Goal: Transaction & Acquisition: Purchase product/service

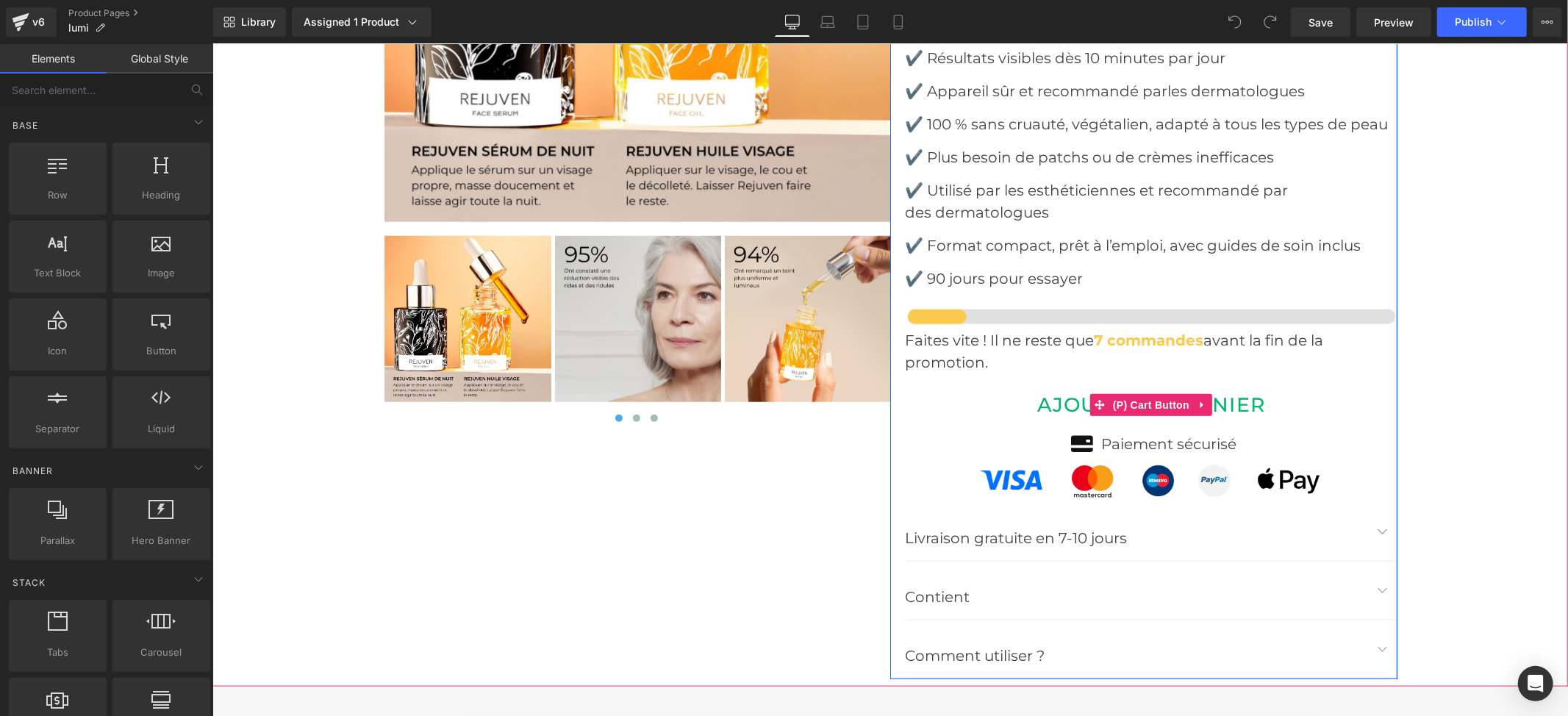
scroll to position [5783, 0]
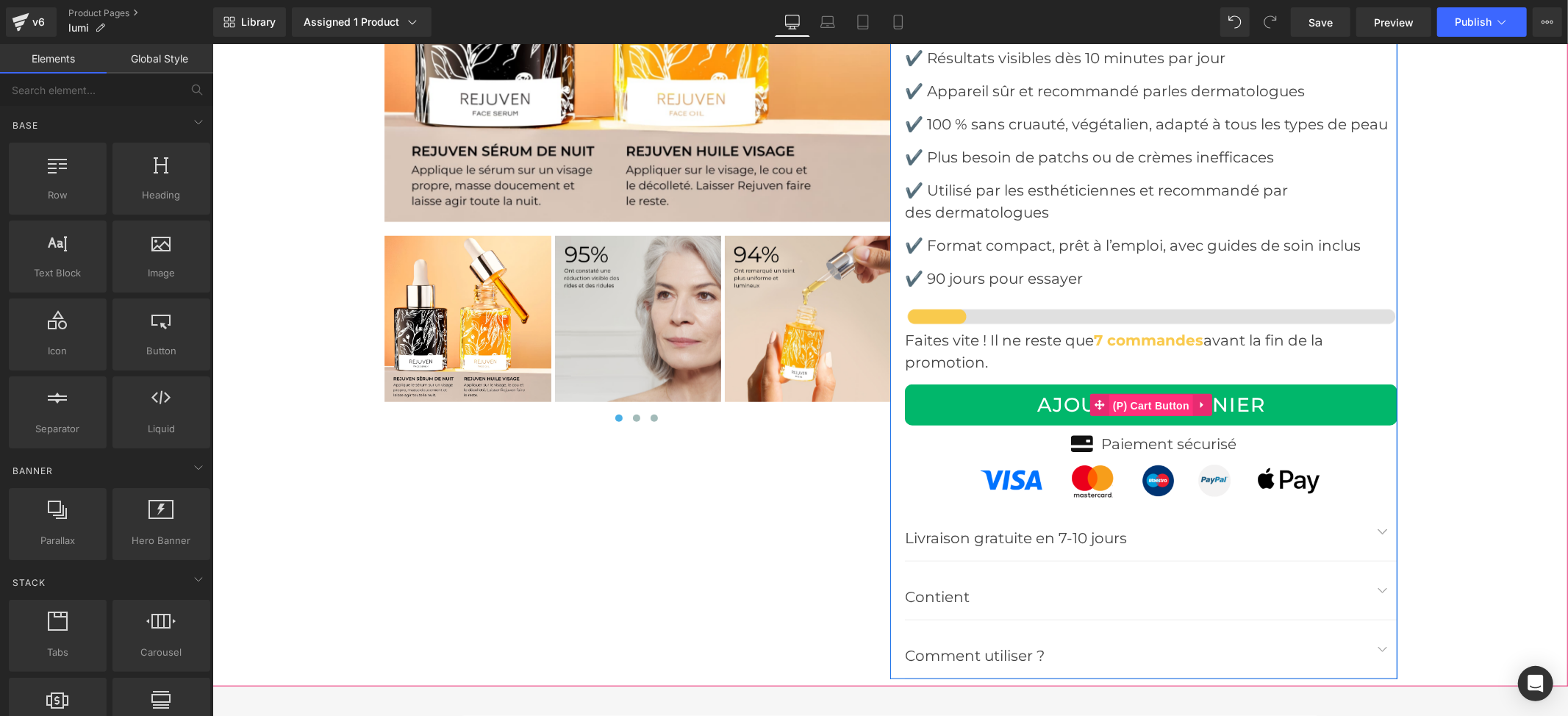
click at [1126, 394] on span "(P) Cart Button" at bounding box center [1150, 405] width 84 height 22
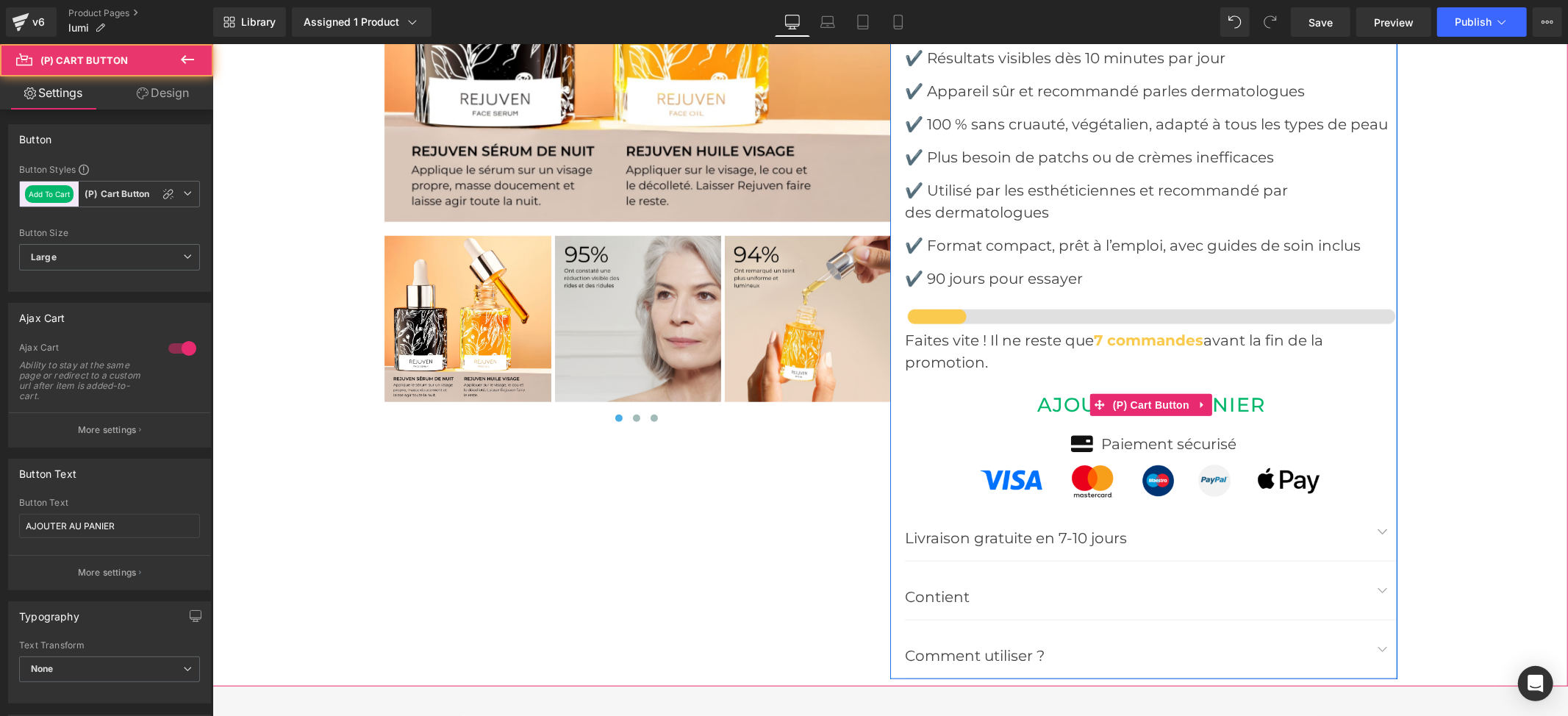
click at [989, 384] on button "AJOUTER AU PANIER" at bounding box center [1150, 404] width 493 height 41
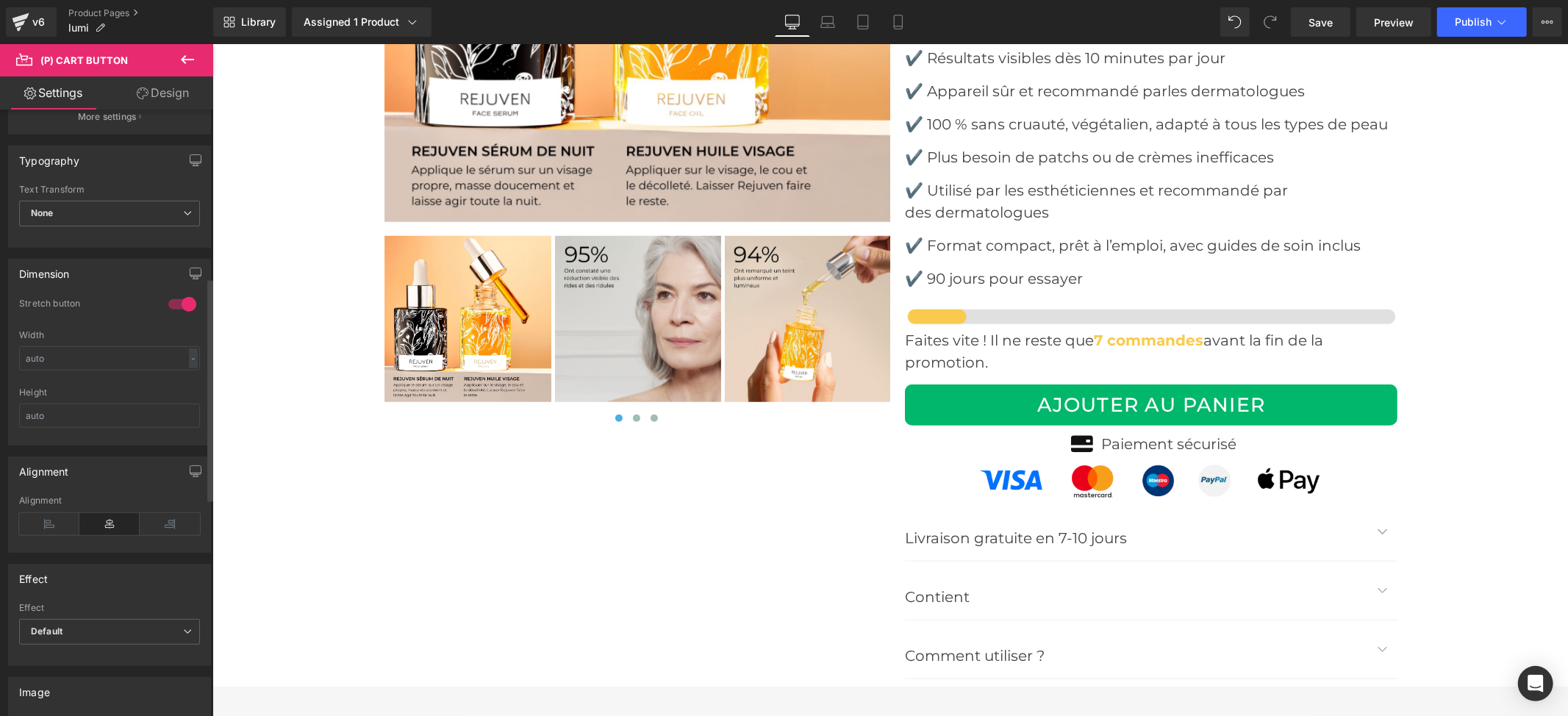
scroll to position [0, 0]
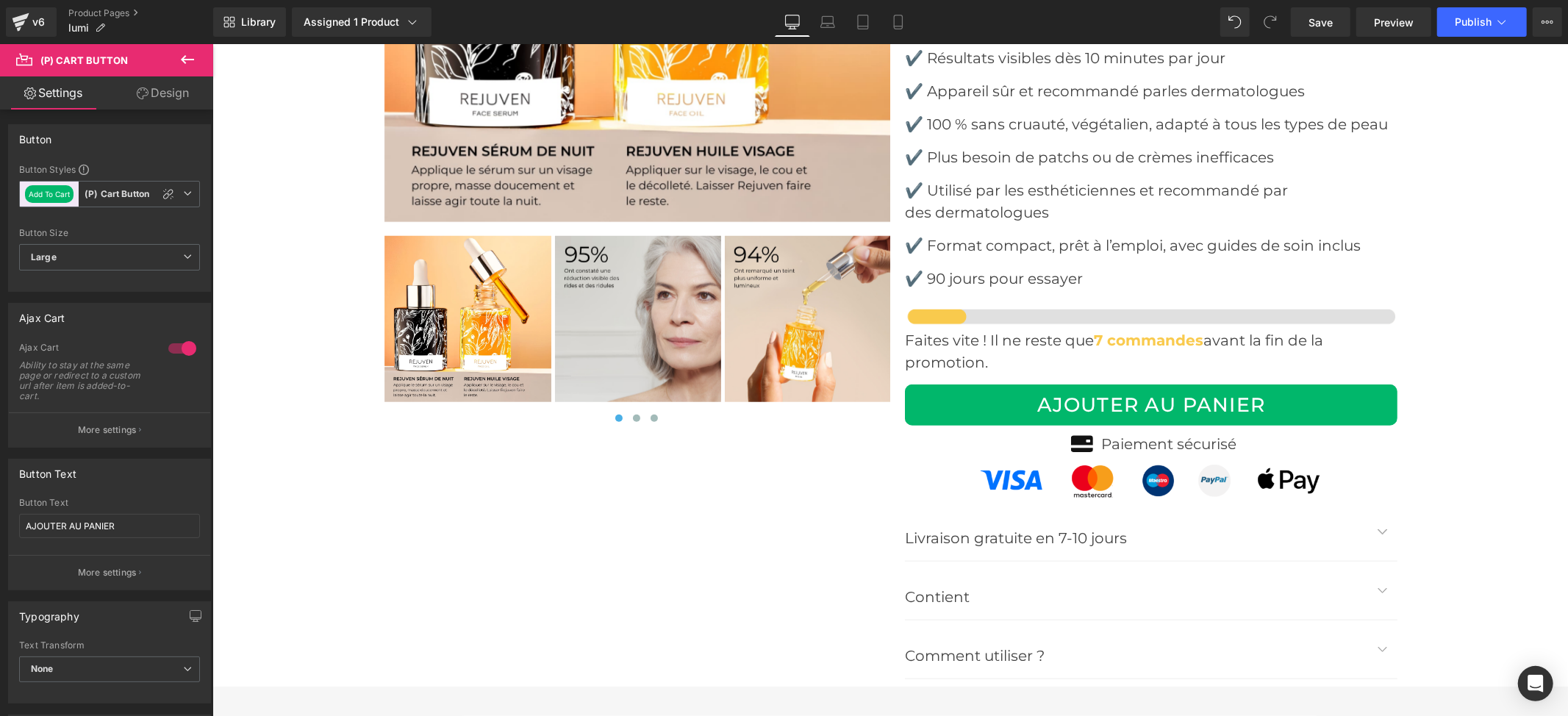
click at [130, 81] on link "Design" at bounding box center [162, 93] width 106 height 33
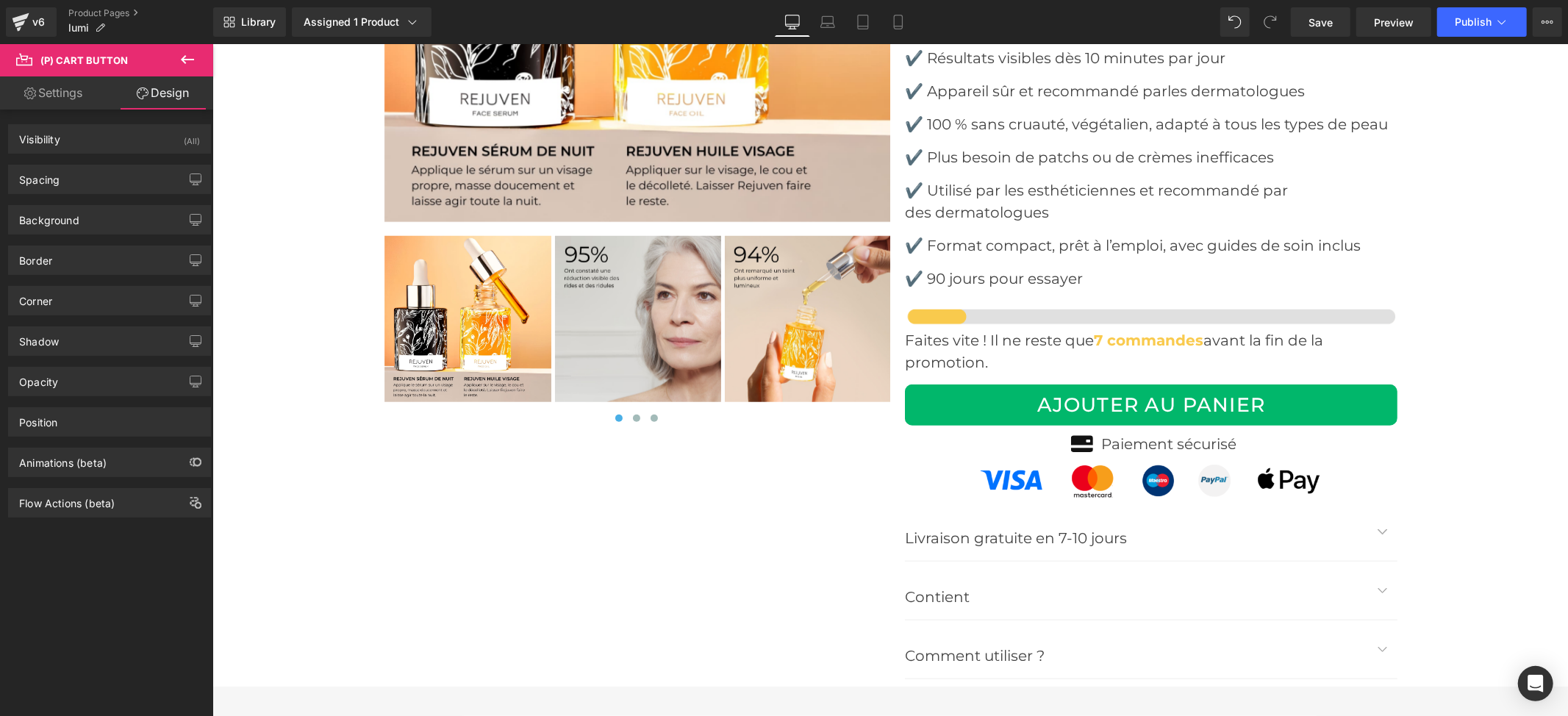
click at [57, 83] on link "Settings" at bounding box center [53, 93] width 106 height 33
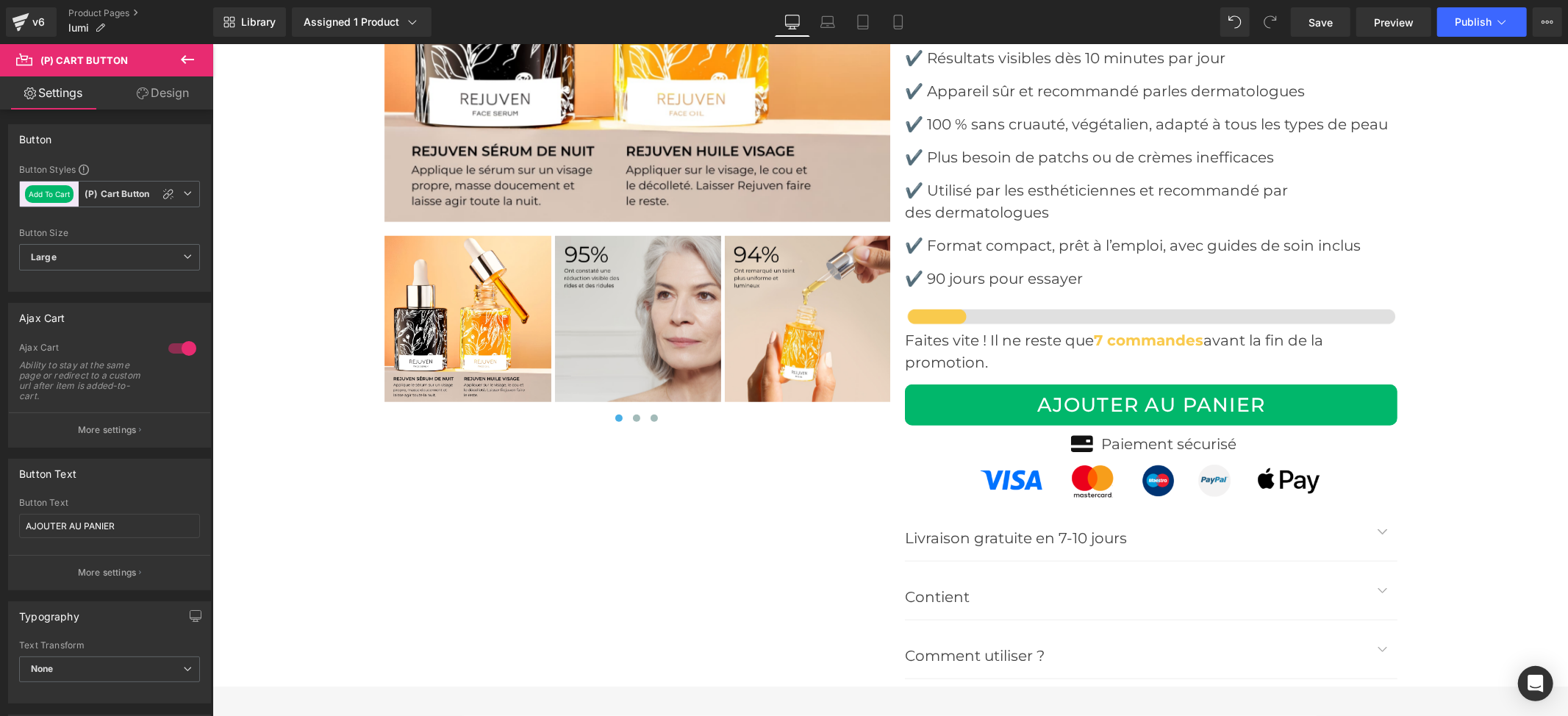
click at [124, 98] on link "Design" at bounding box center [162, 93] width 106 height 33
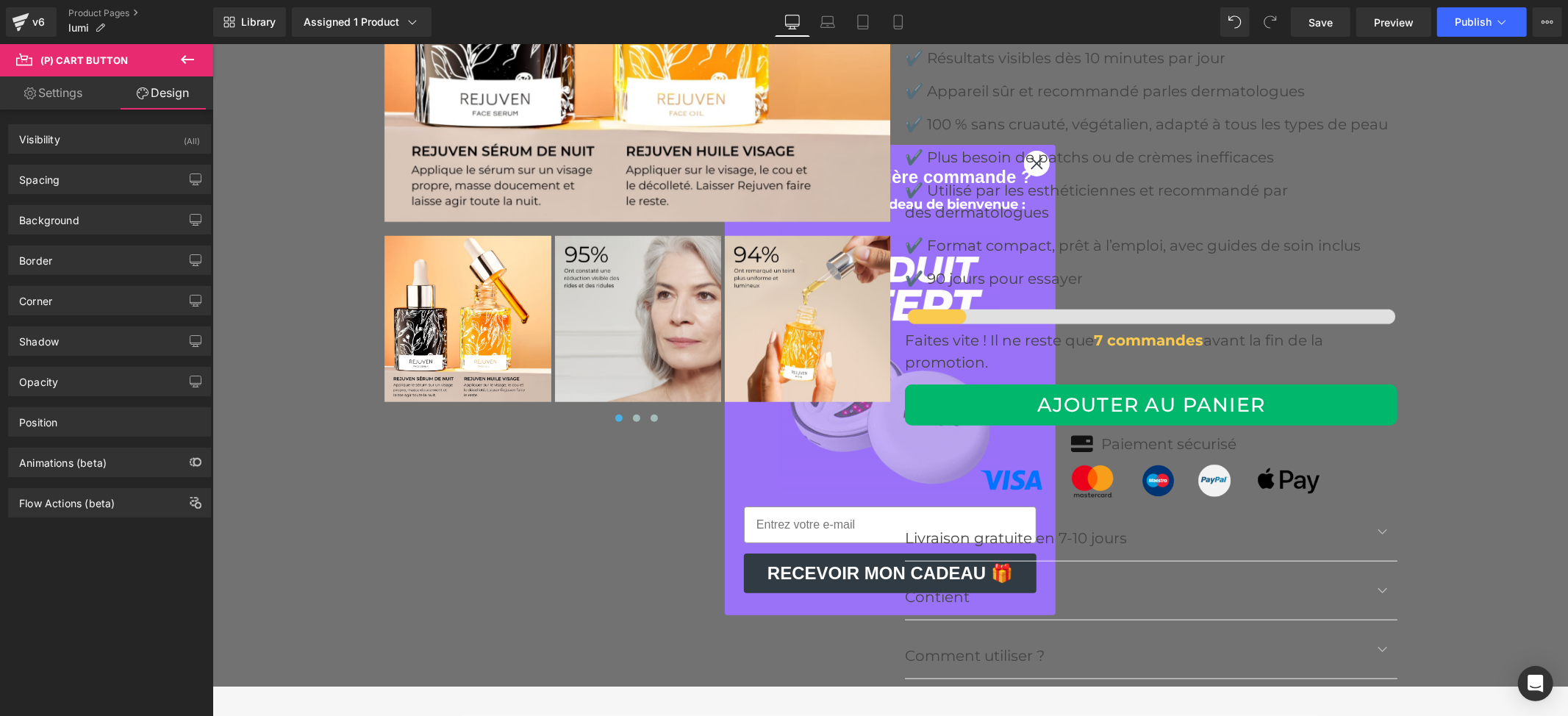
click at [34, 98] on link "Settings" at bounding box center [53, 93] width 106 height 33
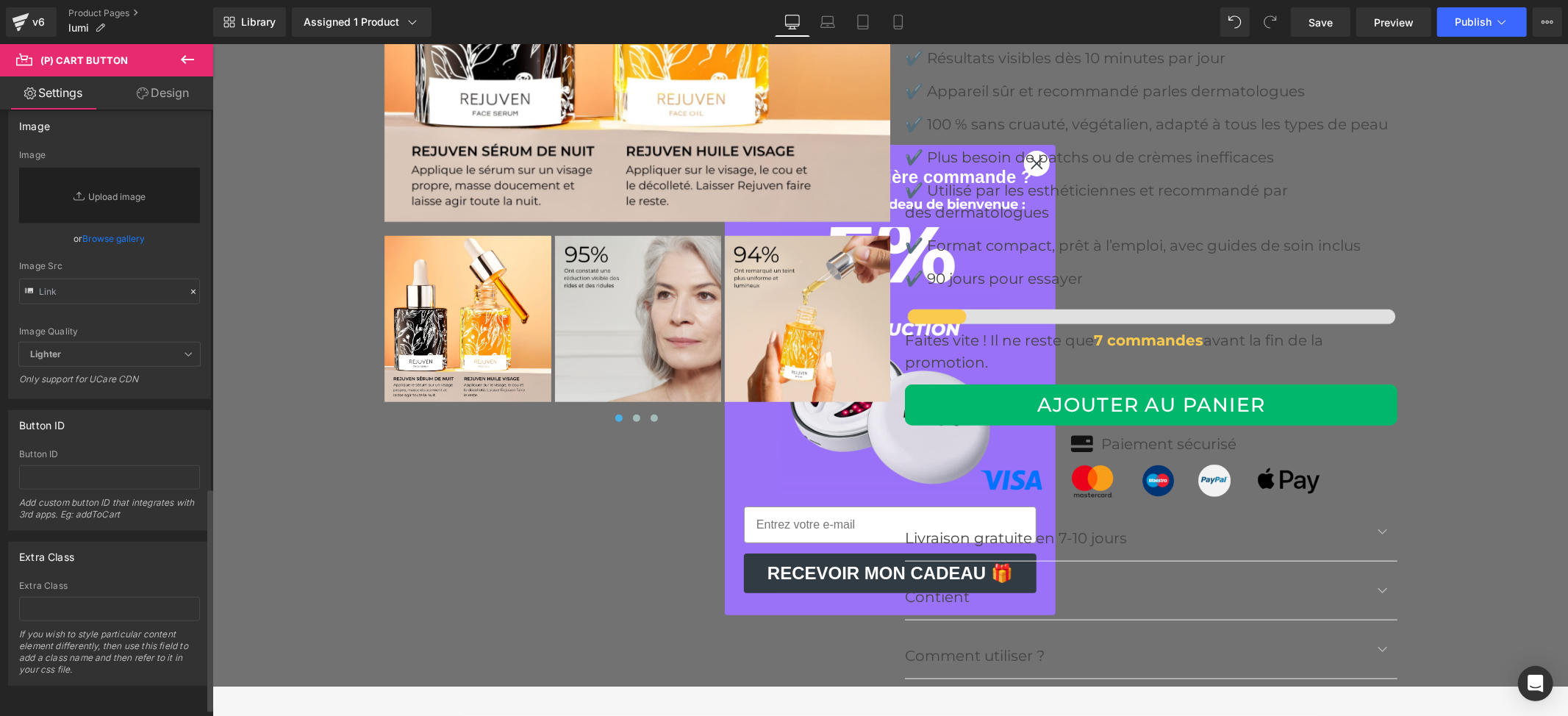
scroll to position [1044, 0]
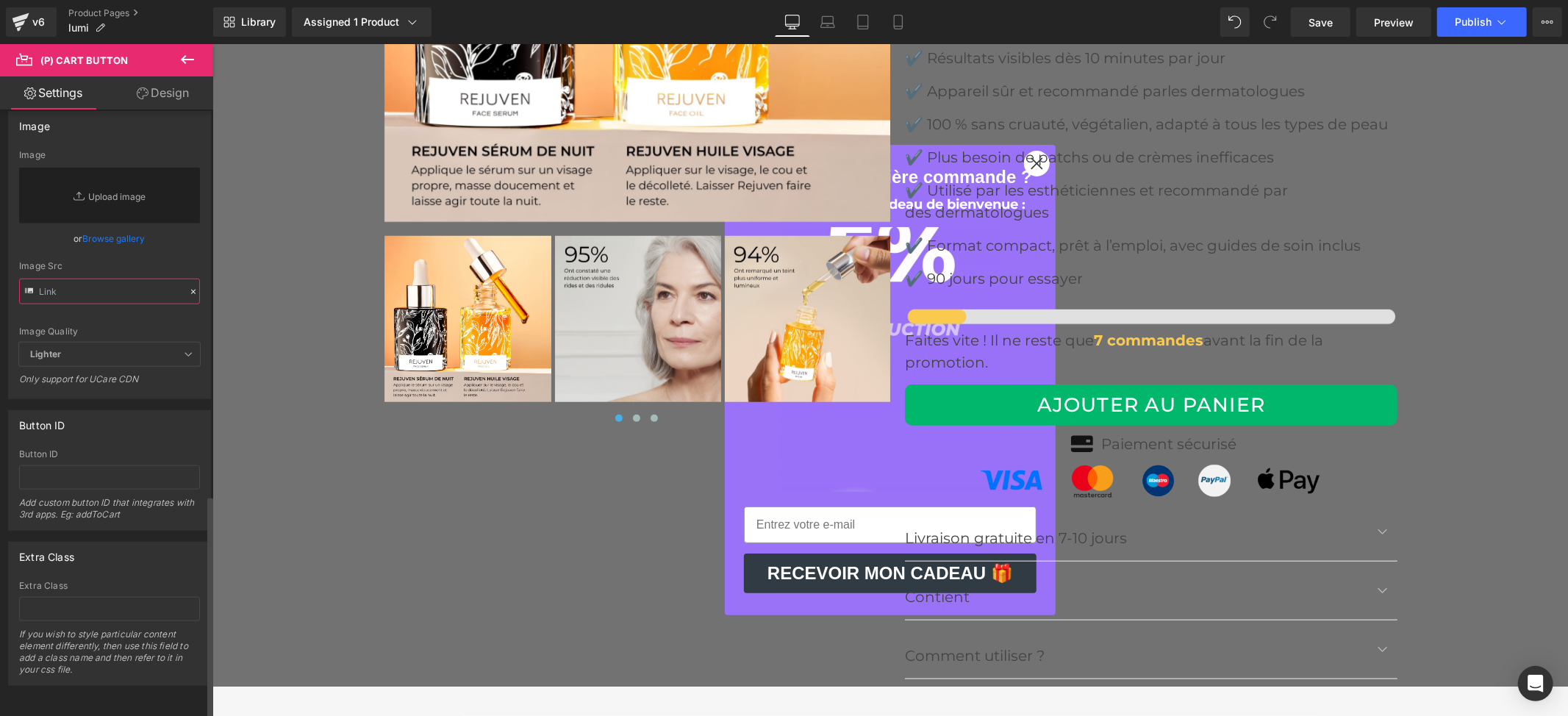
click at [133, 279] on input "text" at bounding box center [109, 291] width 181 height 26
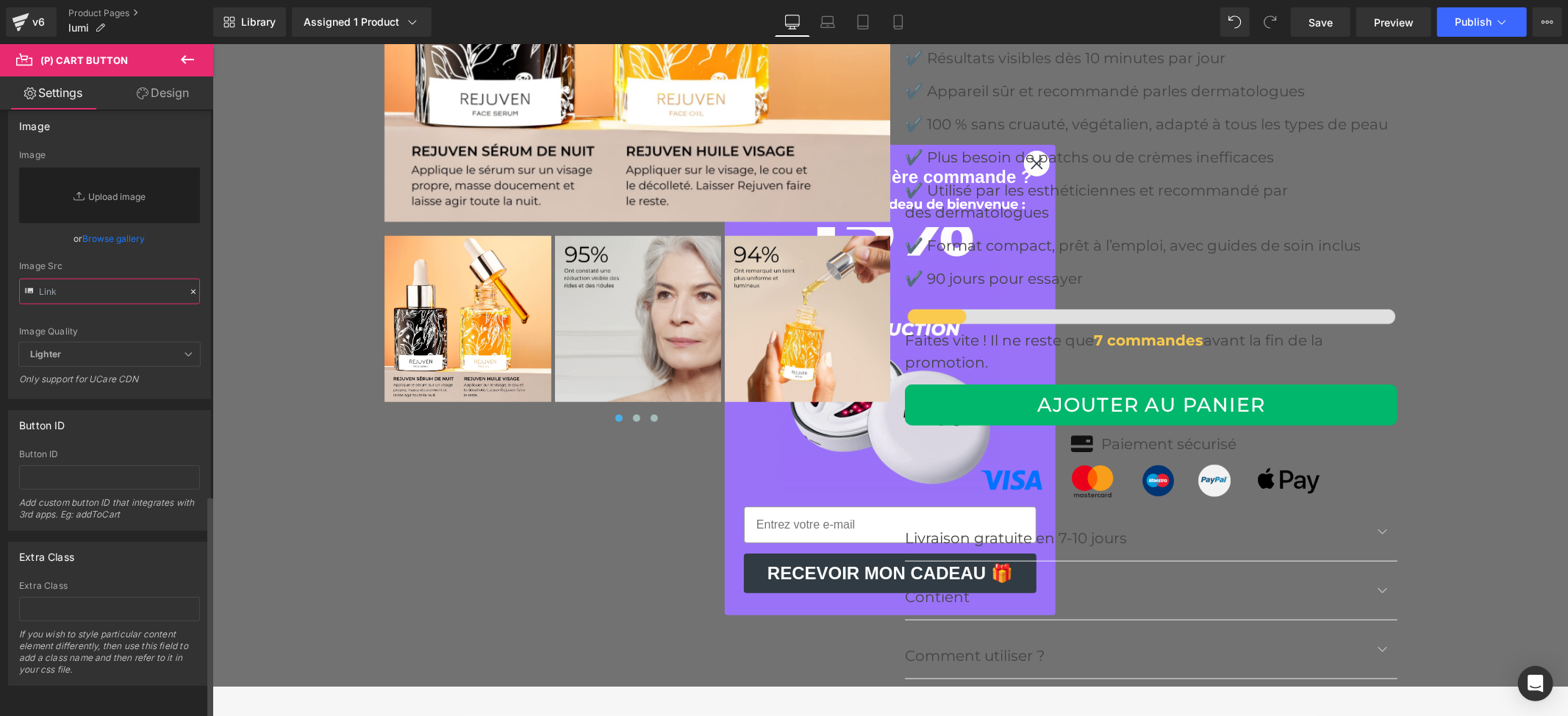
click at [133, 279] on input "text" at bounding box center [109, 291] width 181 height 26
click at [106, 342] on span "Lighter" at bounding box center [109, 354] width 181 height 24
click at [174, 342] on span "Lighter" at bounding box center [109, 354] width 181 height 24
click at [184, 350] on icon at bounding box center [188, 354] width 9 height 9
click at [57, 465] on input "text" at bounding box center [109, 477] width 181 height 24
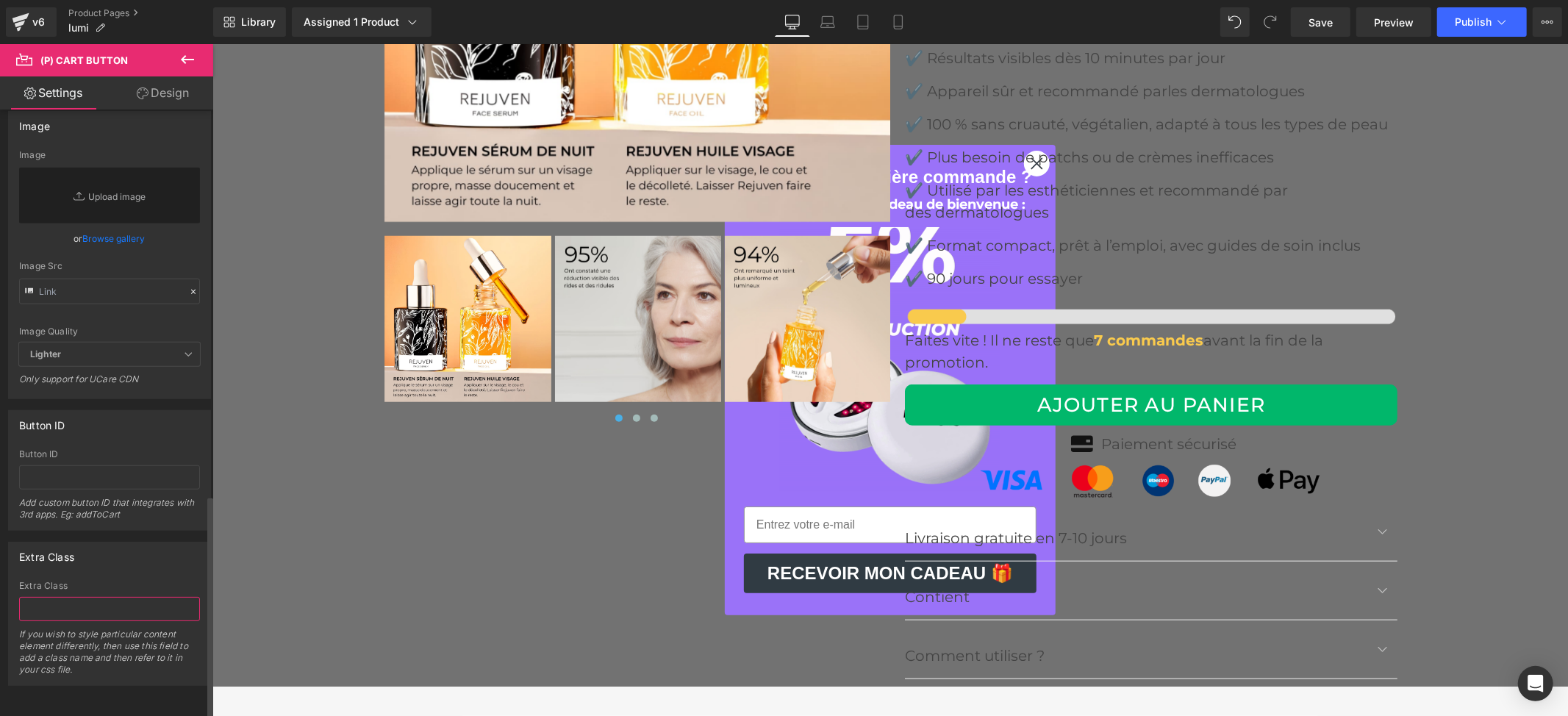
click at [47, 597] on input "text" at bounding box center [109, 609] width 181 height 24
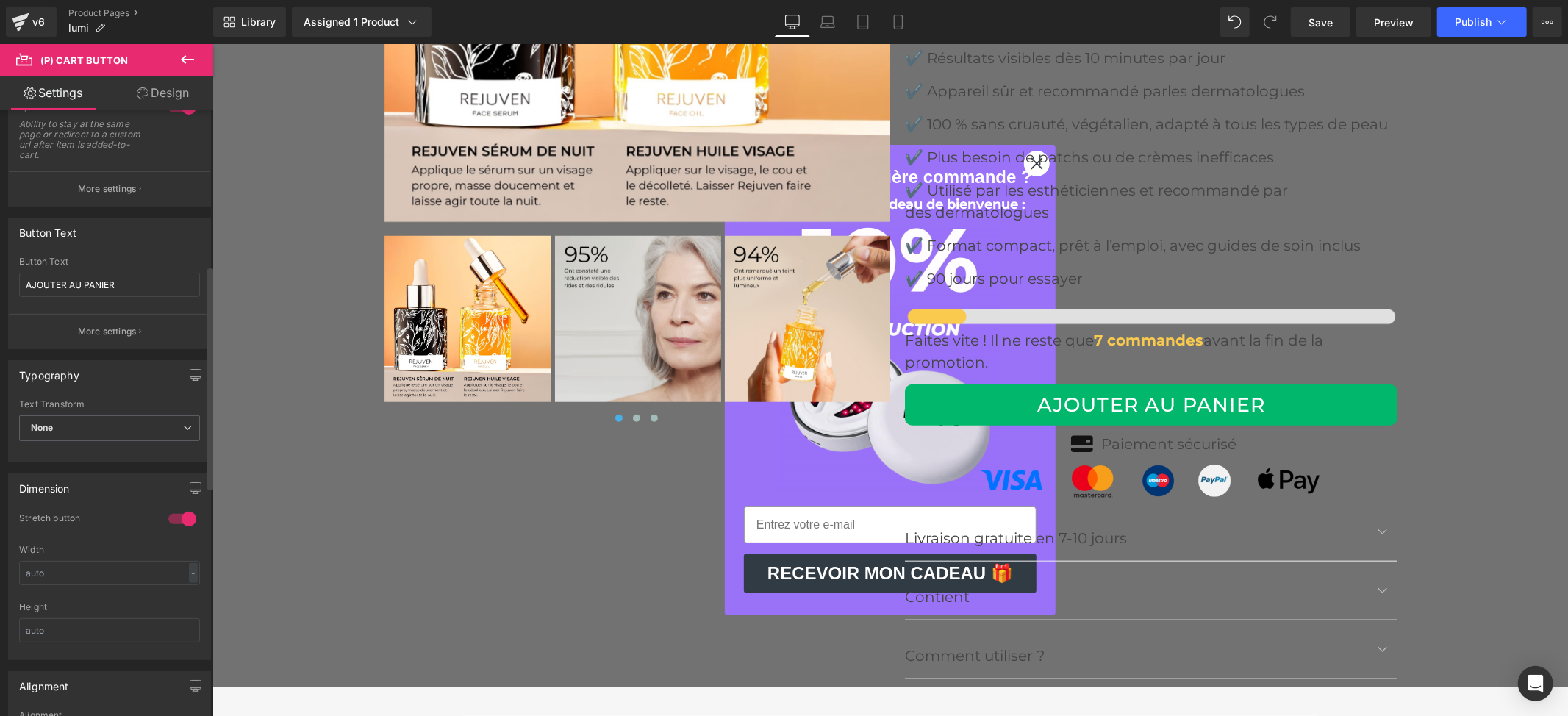
scroll to position [0, 0]
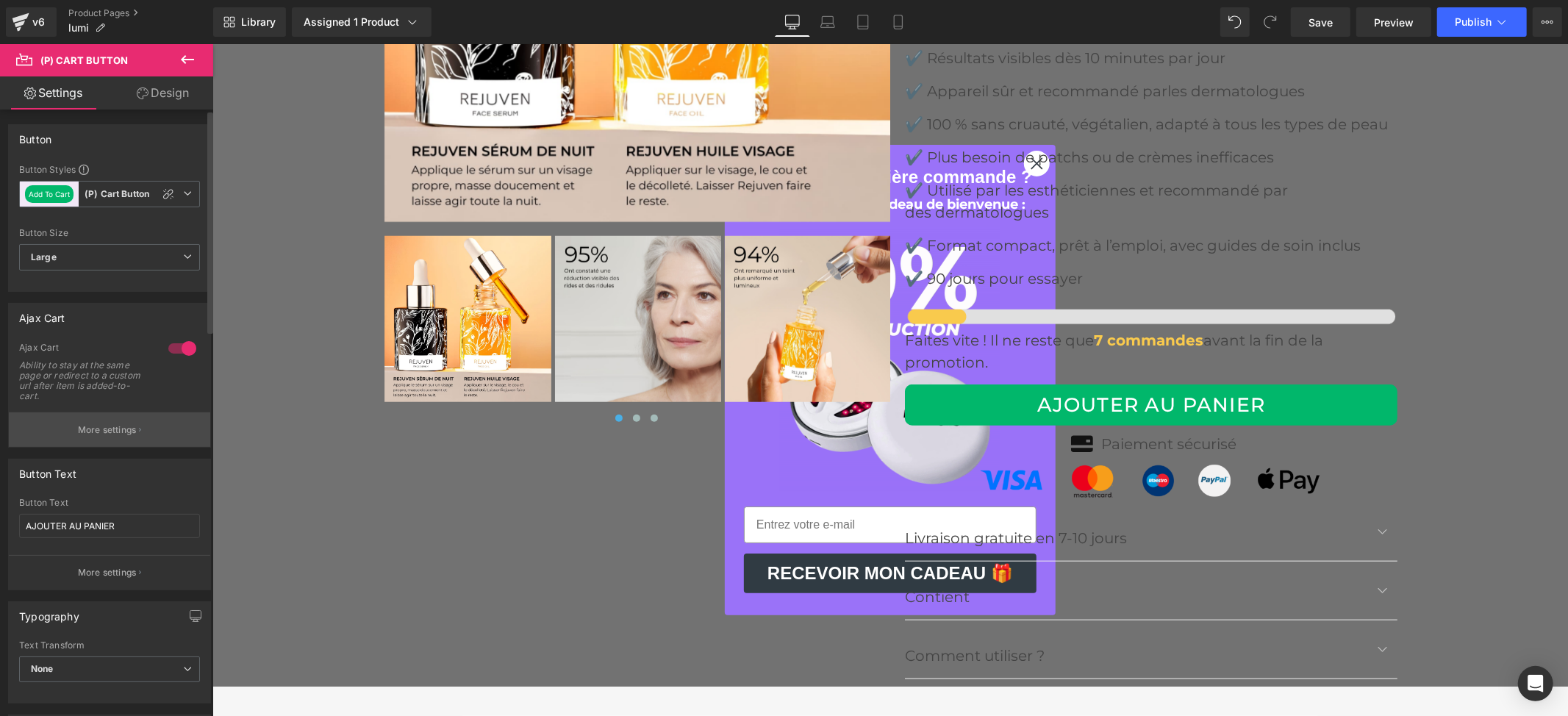
click at [139, 432] on icon "button" at bounding box center [140, 430] width 2 height 7
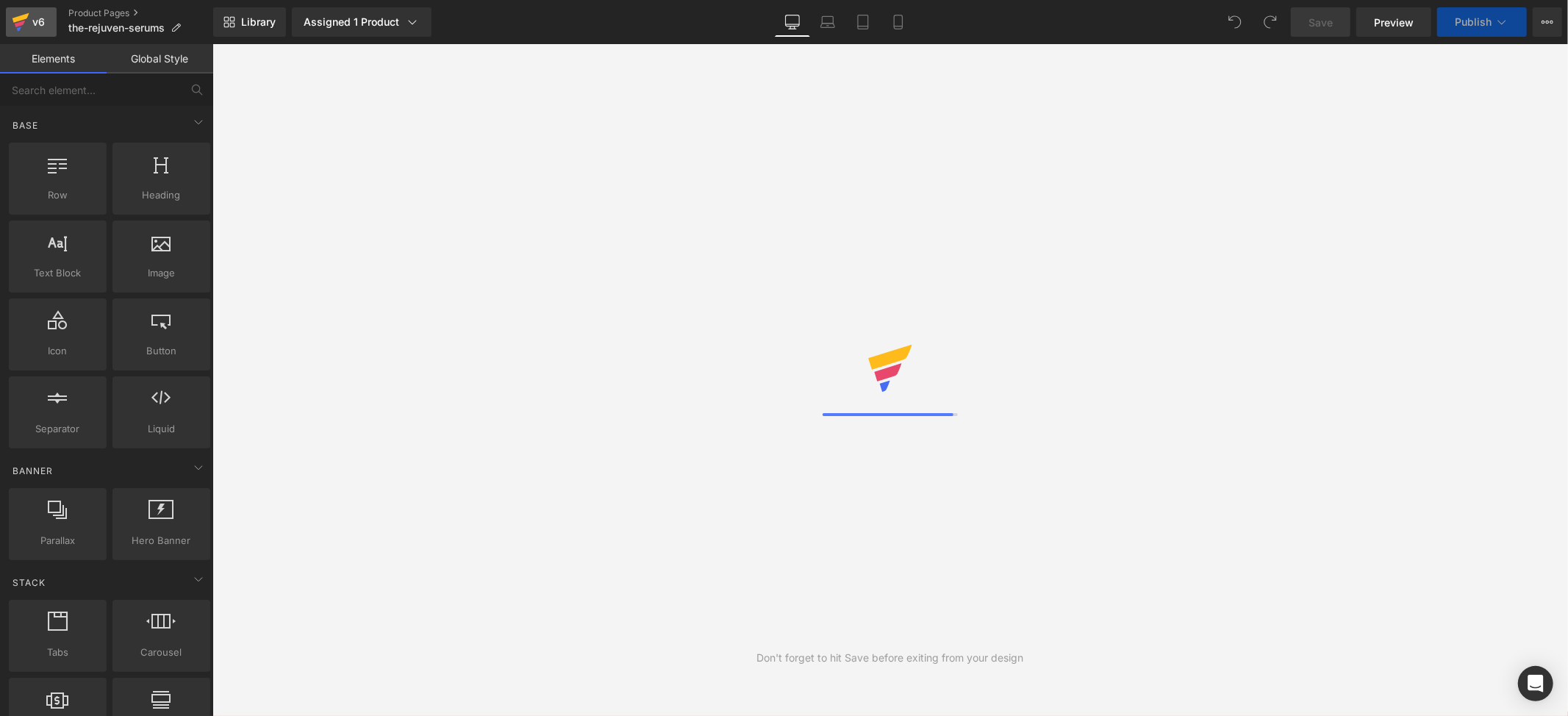
click at [17, 17] on icon at bounding box center [20, 18] width 17 height 9
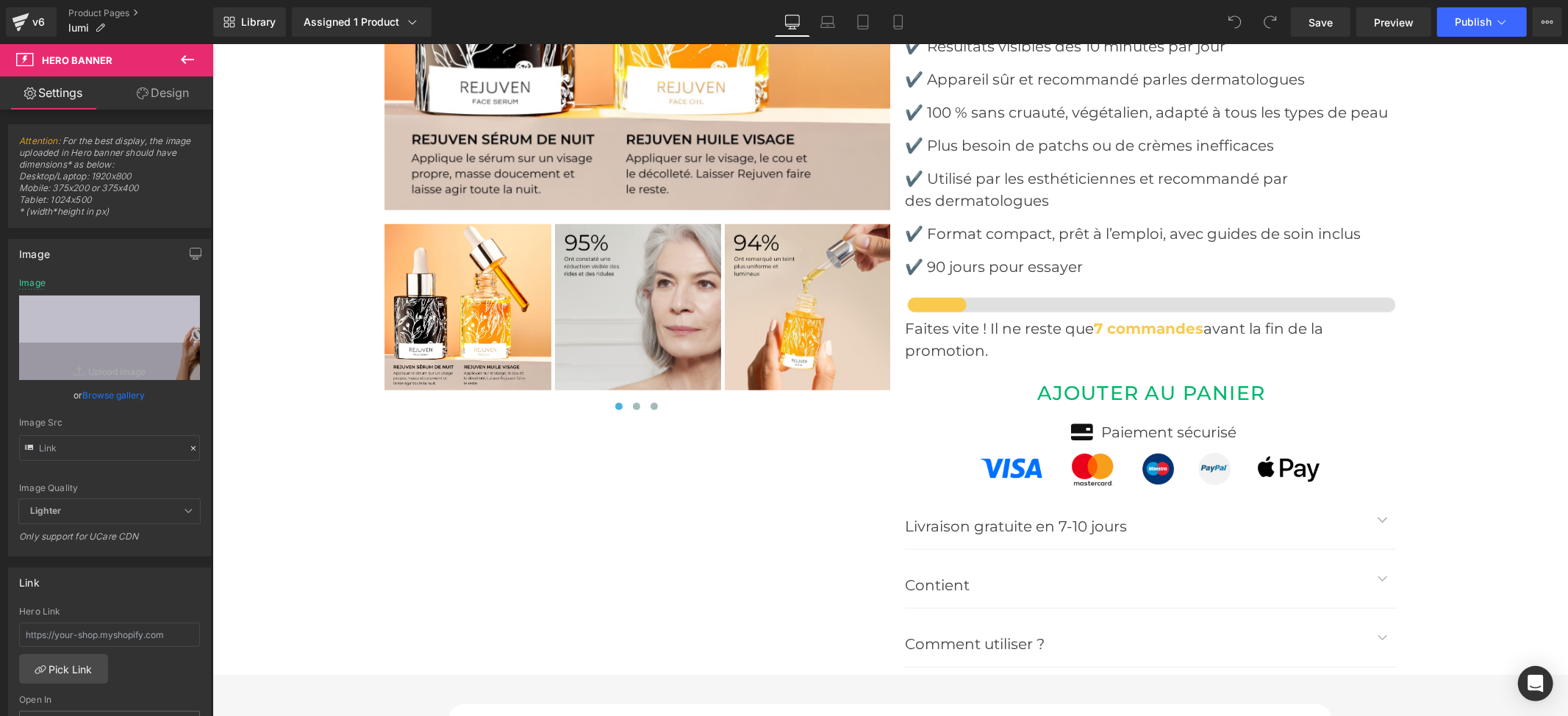
scroll to position [5881, 0]
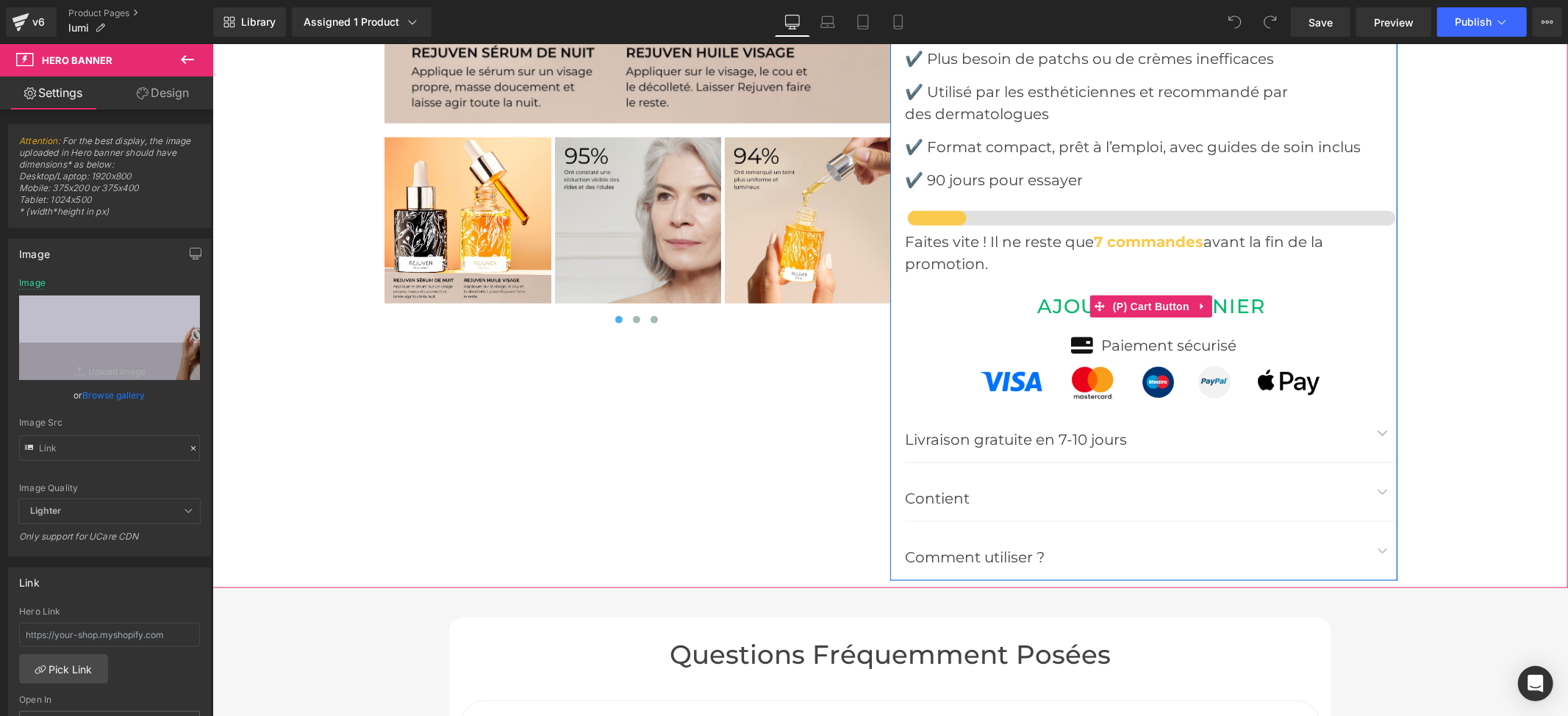
click at [998, 286] on button "AJOUTER AU PANIER" at bounding box center [1150, 306] width 493 height 41
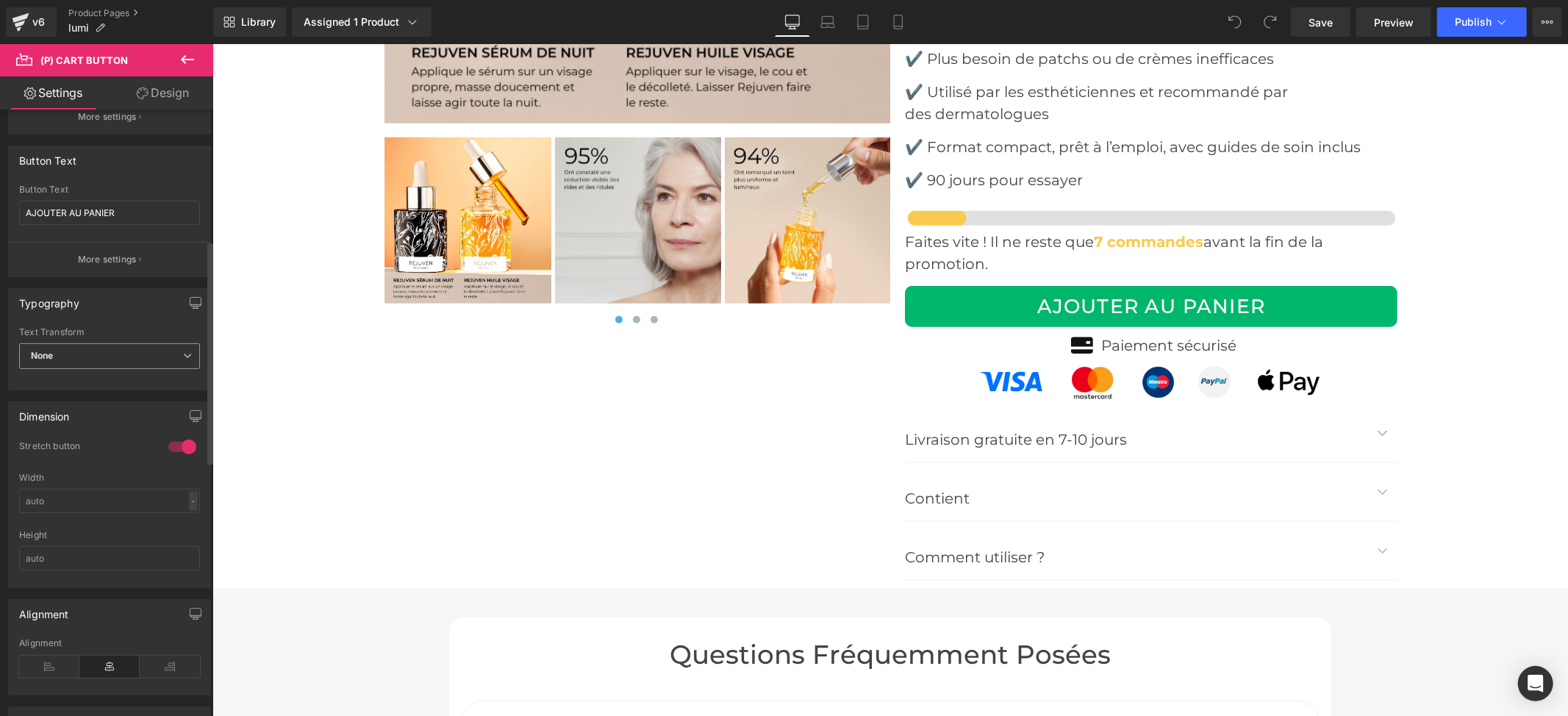
scroll to position [294, 0]
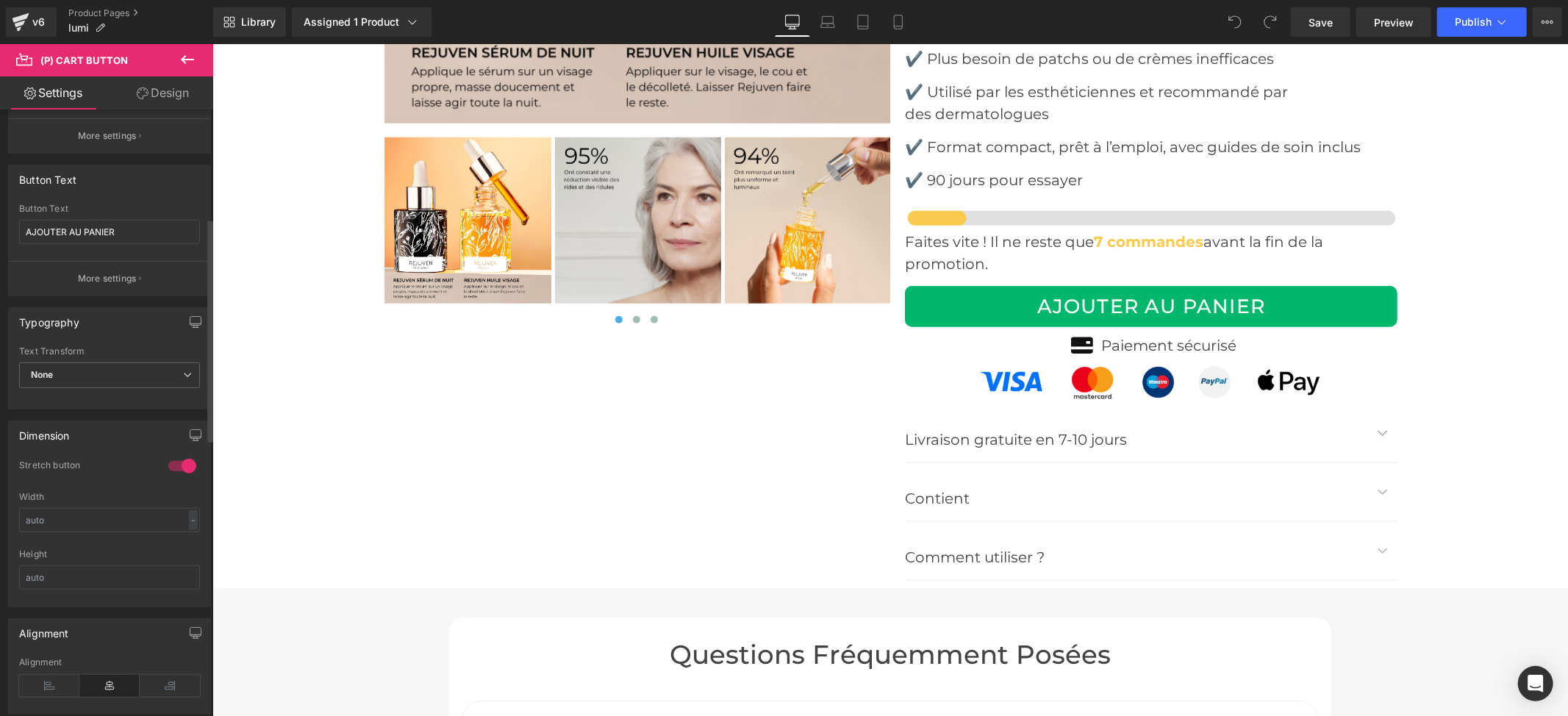
click at [86, 286] on button "More settings" at bounding box center [109, 279] width 201 height 35
click at [0, 0] on button "Back" at bounding box center [0, 0] width 0 height 0
click at [97, 274] on p "More settings" at bounding box center [107, 279] width 59 height 13
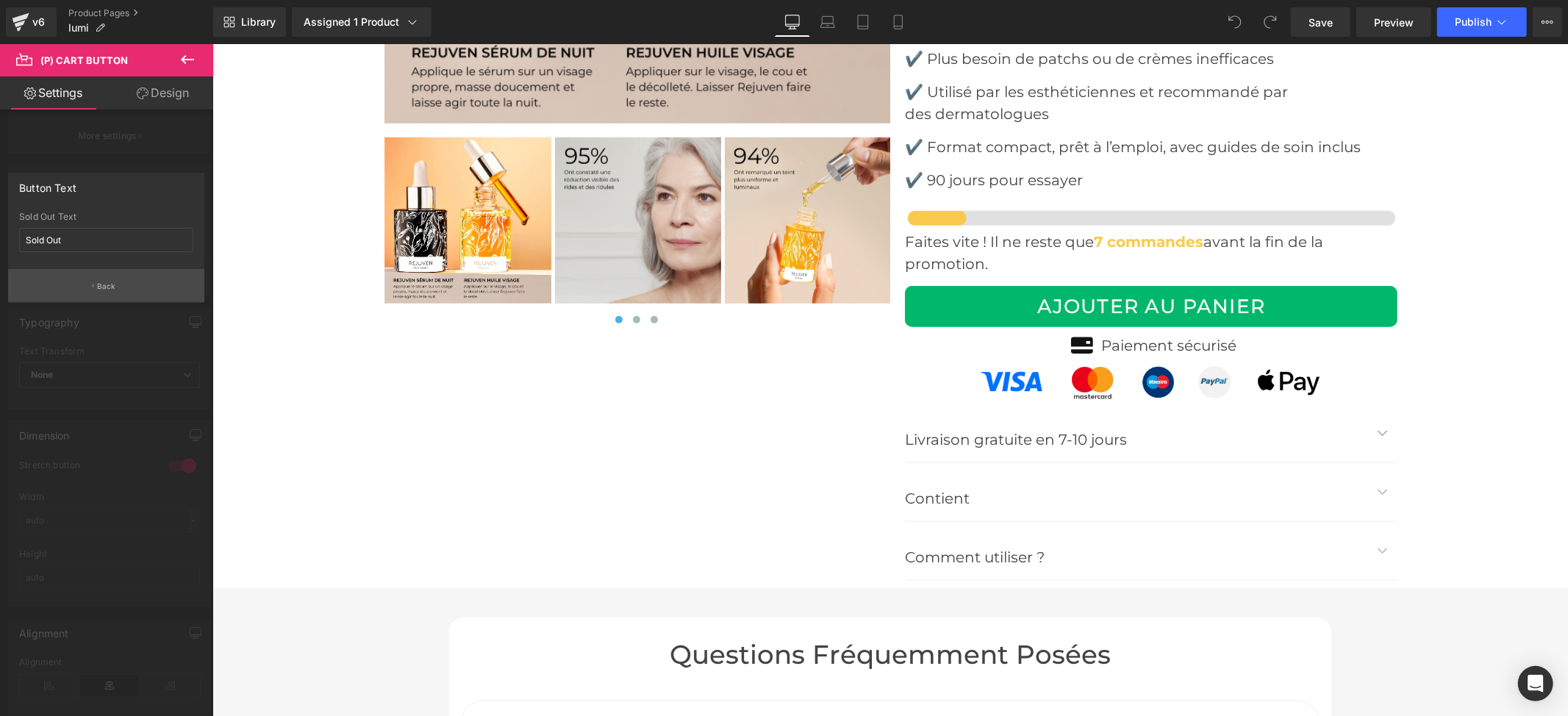
click at [109, 281] on p "Back" at bounding box center [106, 286] width 19 height 11
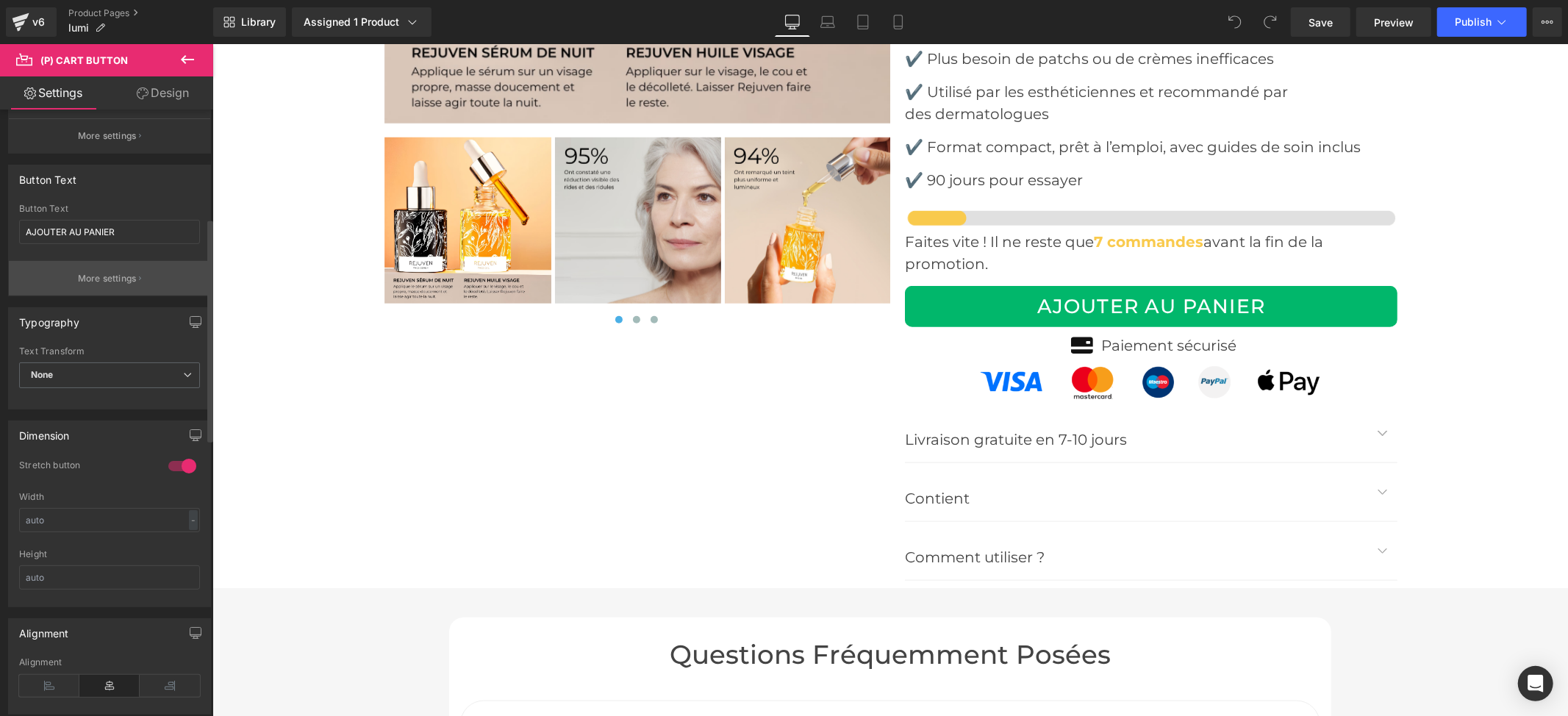
click at [109, 278] on p "More settings" at bounding box center [107, 279] width 59 height 13
click at [0, 0] on button "Back" at bounding box center [0, 0] width 0 height 0
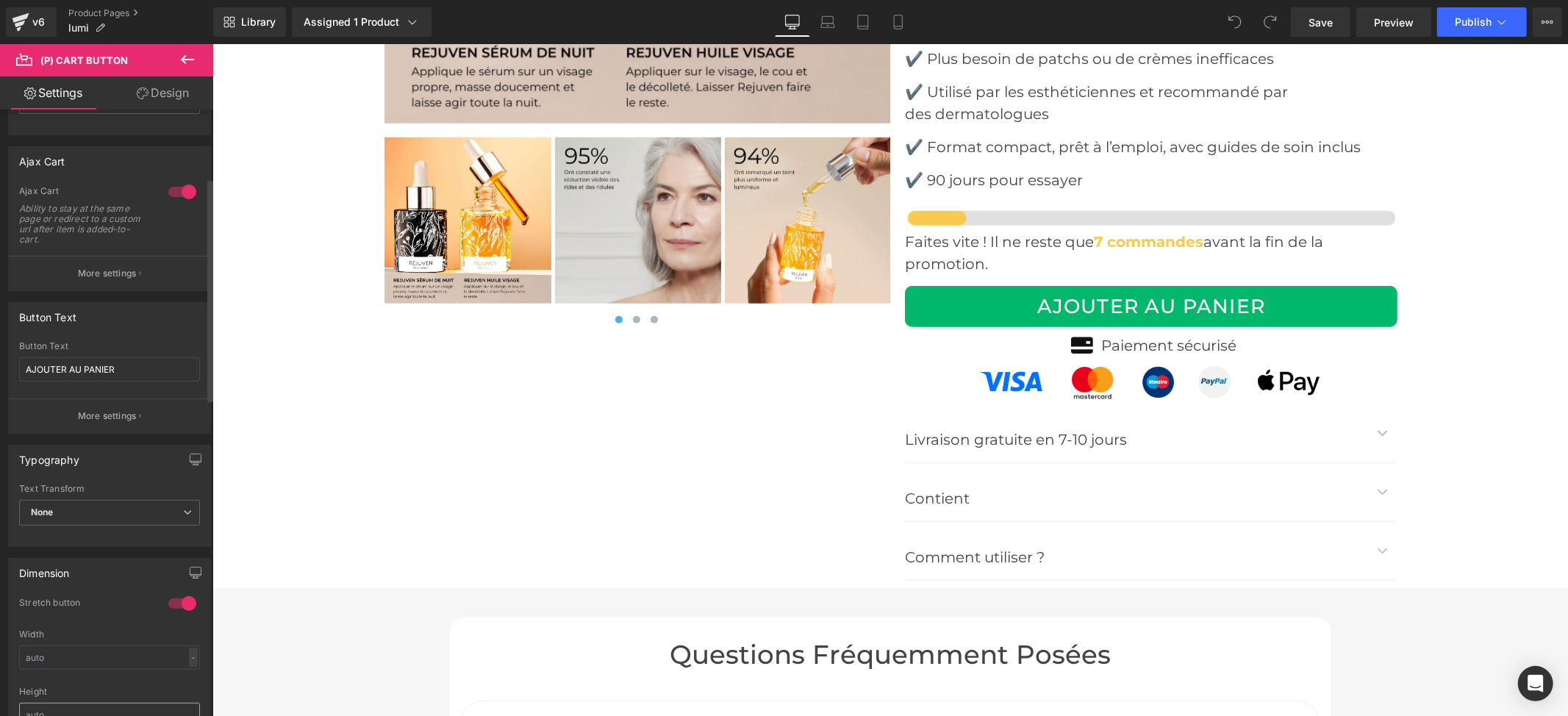
scroll to position [63, 0]
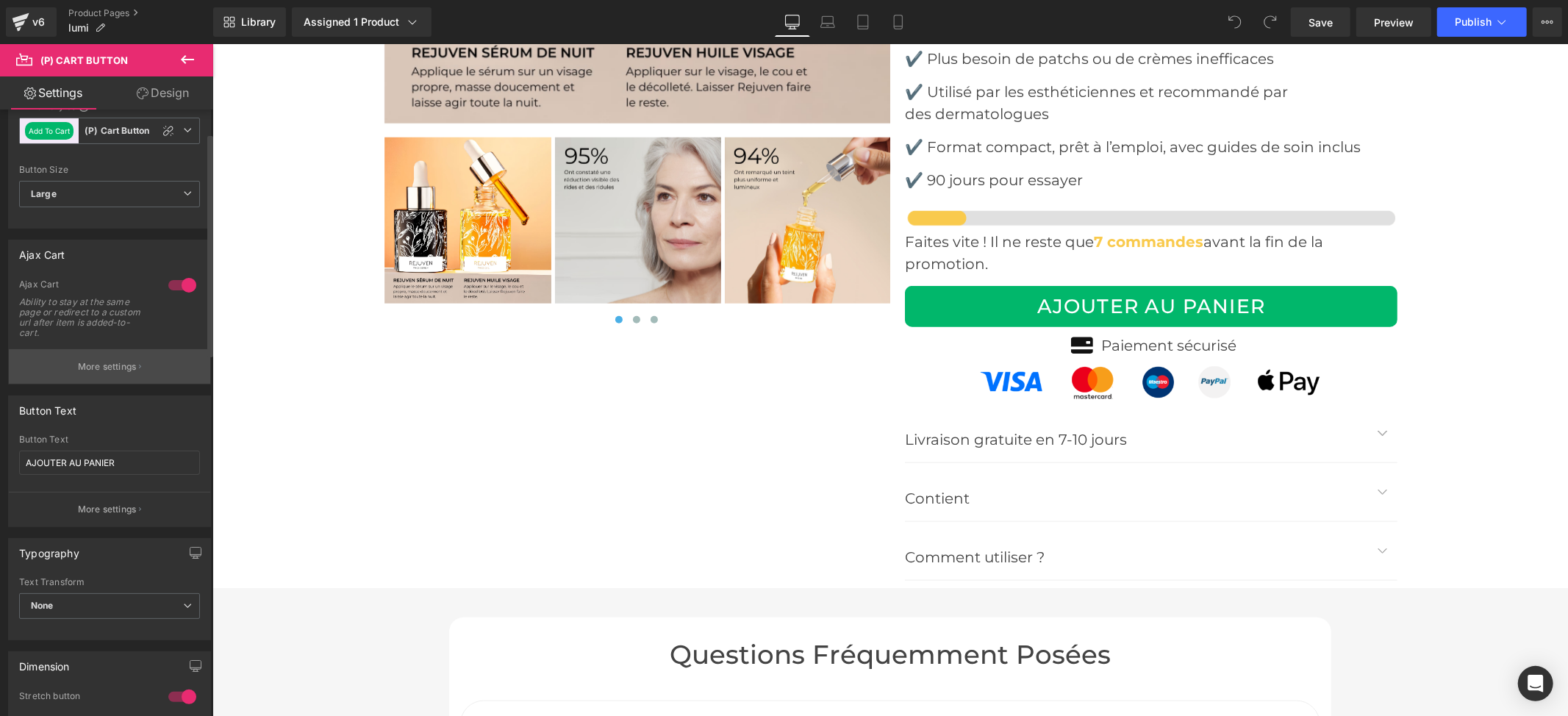
click at [100, 375] on button "More settings" at bounding box center [109, 367] width 201 height 35
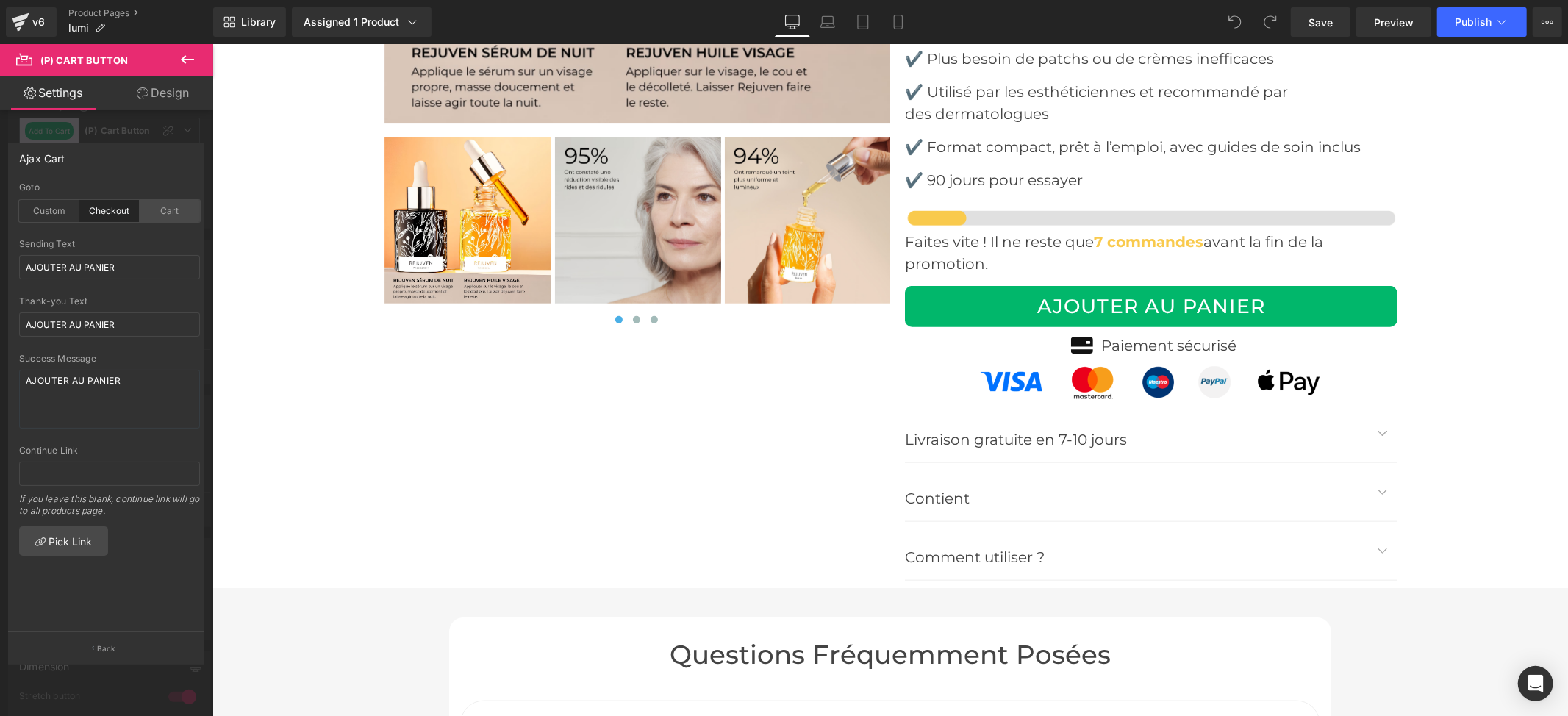
click at [153, 215] on div "Cart" at bounding box center [170, 211] width 61 height 22
click at [124, 212] on div "Checkout" at bounding box center [109, 211] width 61 height 22
click at [32, 204] on div "Custom" at bounding box center [49, 211] width 61 height 22
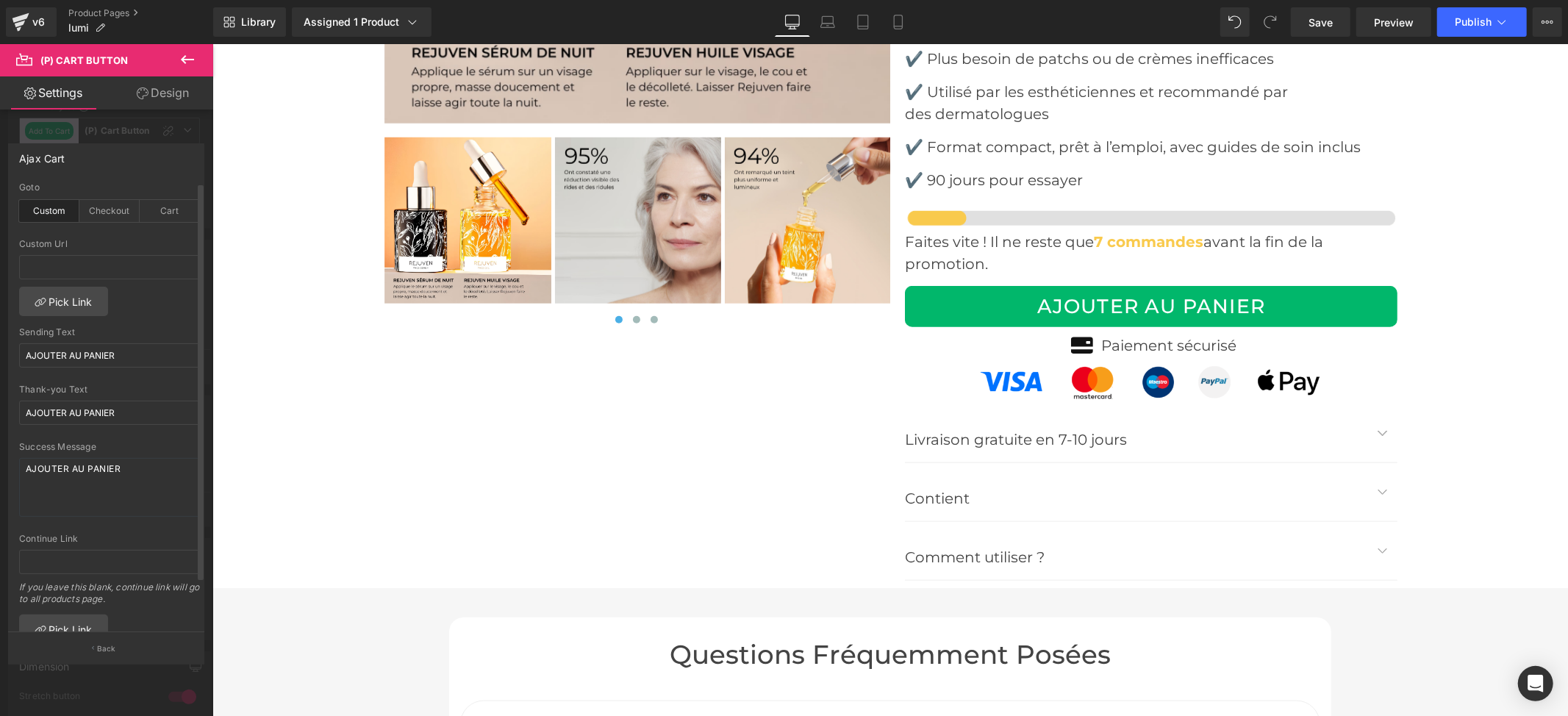
click at [92, 224] on div "Goto Custom Checkout Cart" at bounding box center [109, 211] width 181 height 57
drag, startPoint x: 101, startPoint y: 206, endPoint x: 105, endPoint y: 308, distance: 102.1
click at [101, 206] on div "Checkout" at bounding box center [109, 211] width 61 height 22
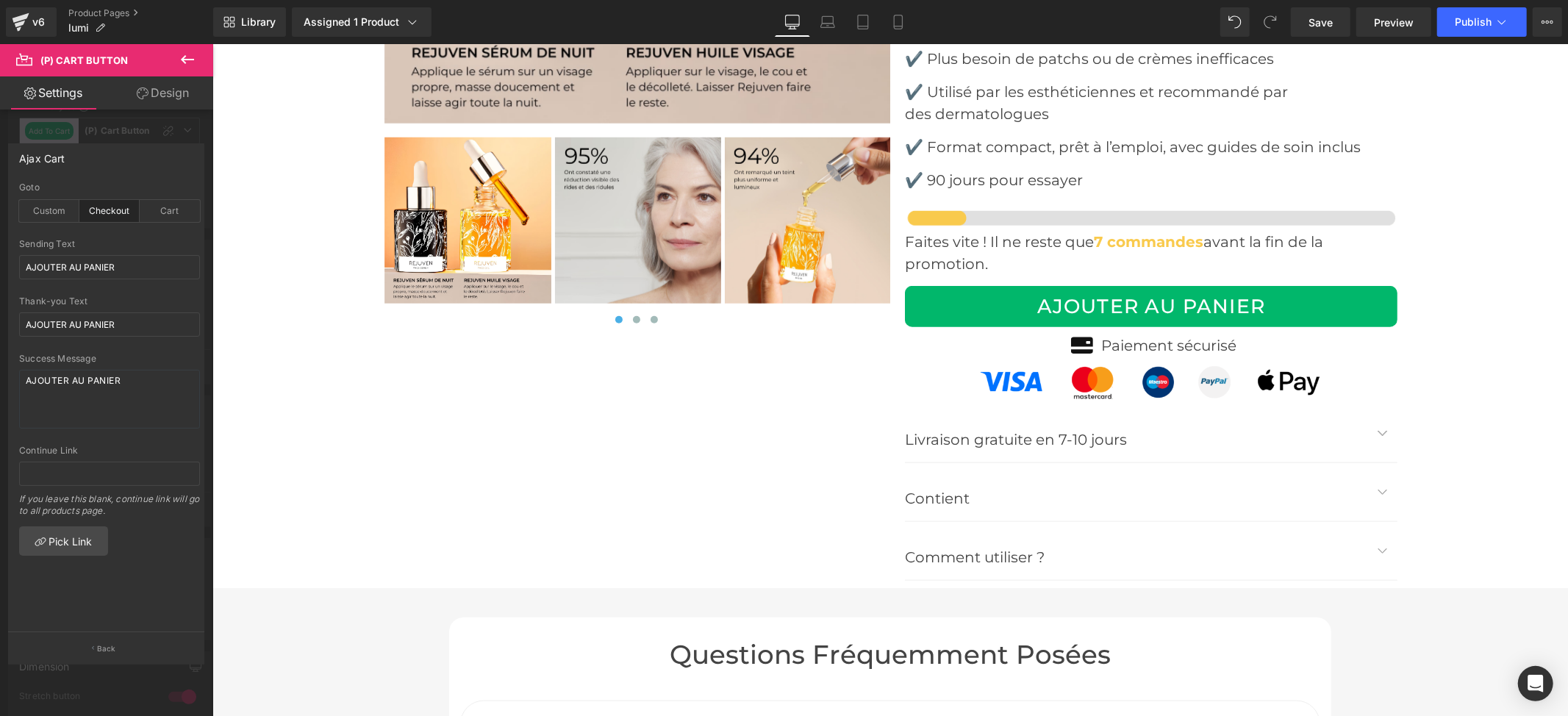
click at [193, 133] on div at bounding box center [106, 383] width 213 height 679
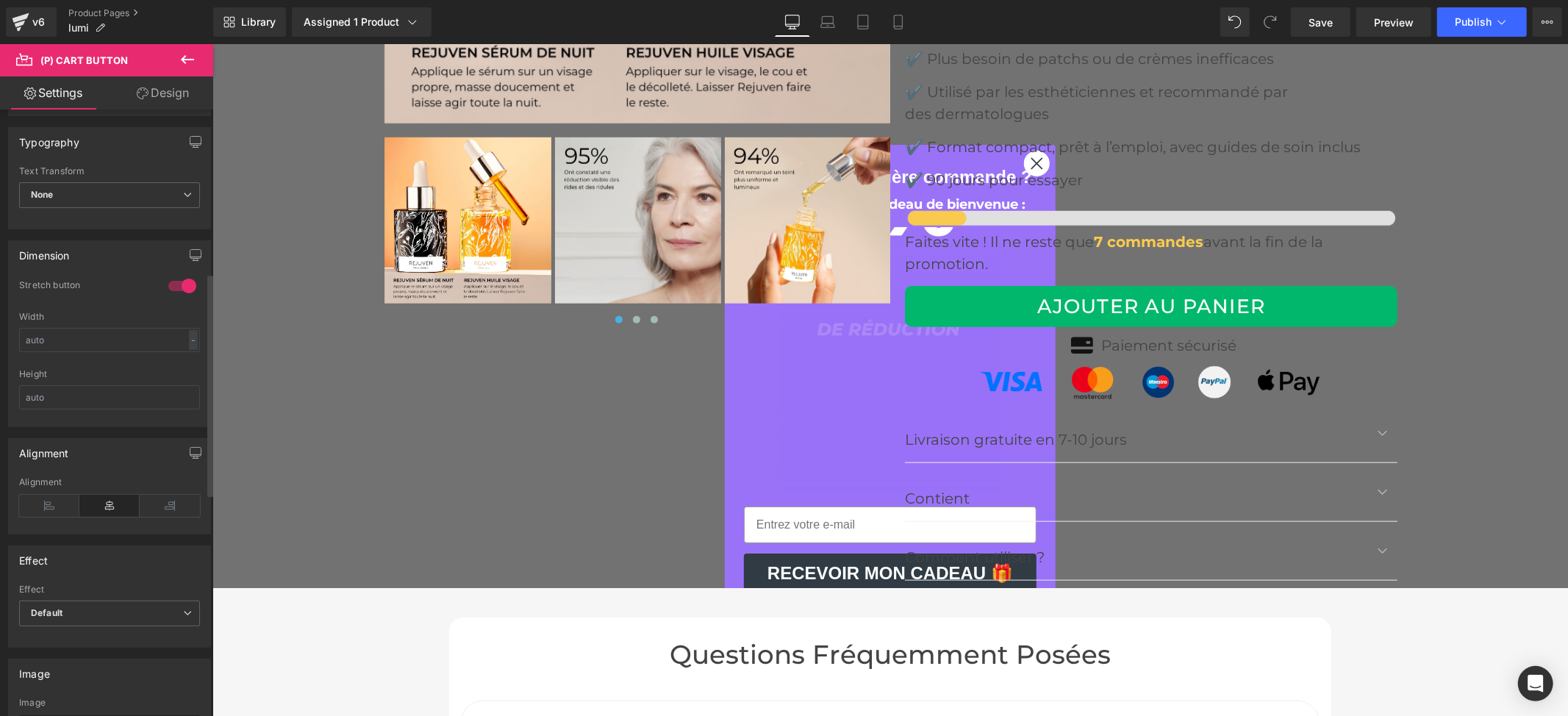
scroll to position [357, 0]
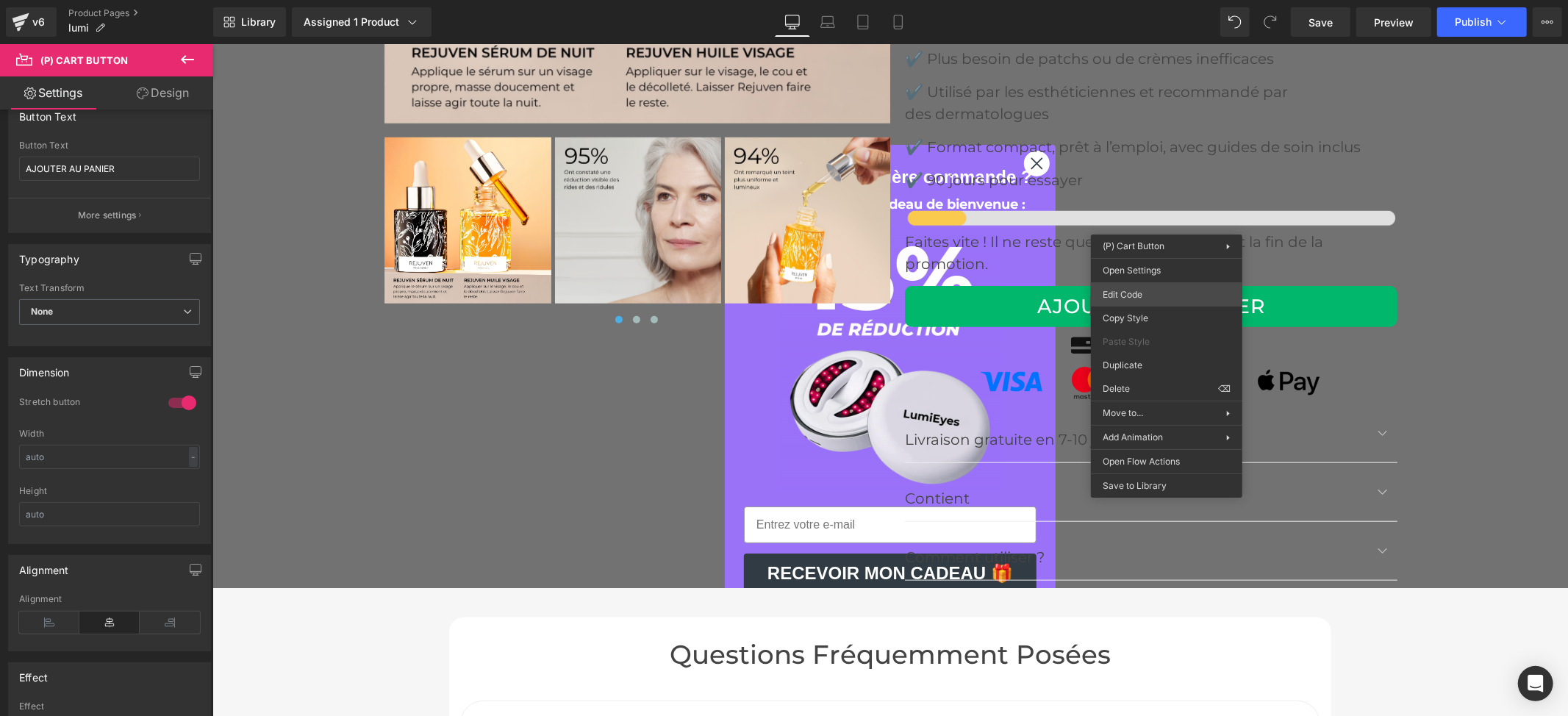
click at [1135, 0] on div "You are previewing how the will restyle your page. You can not edit Elements in…" at bounding box center [784, 0] width 1568 height 0
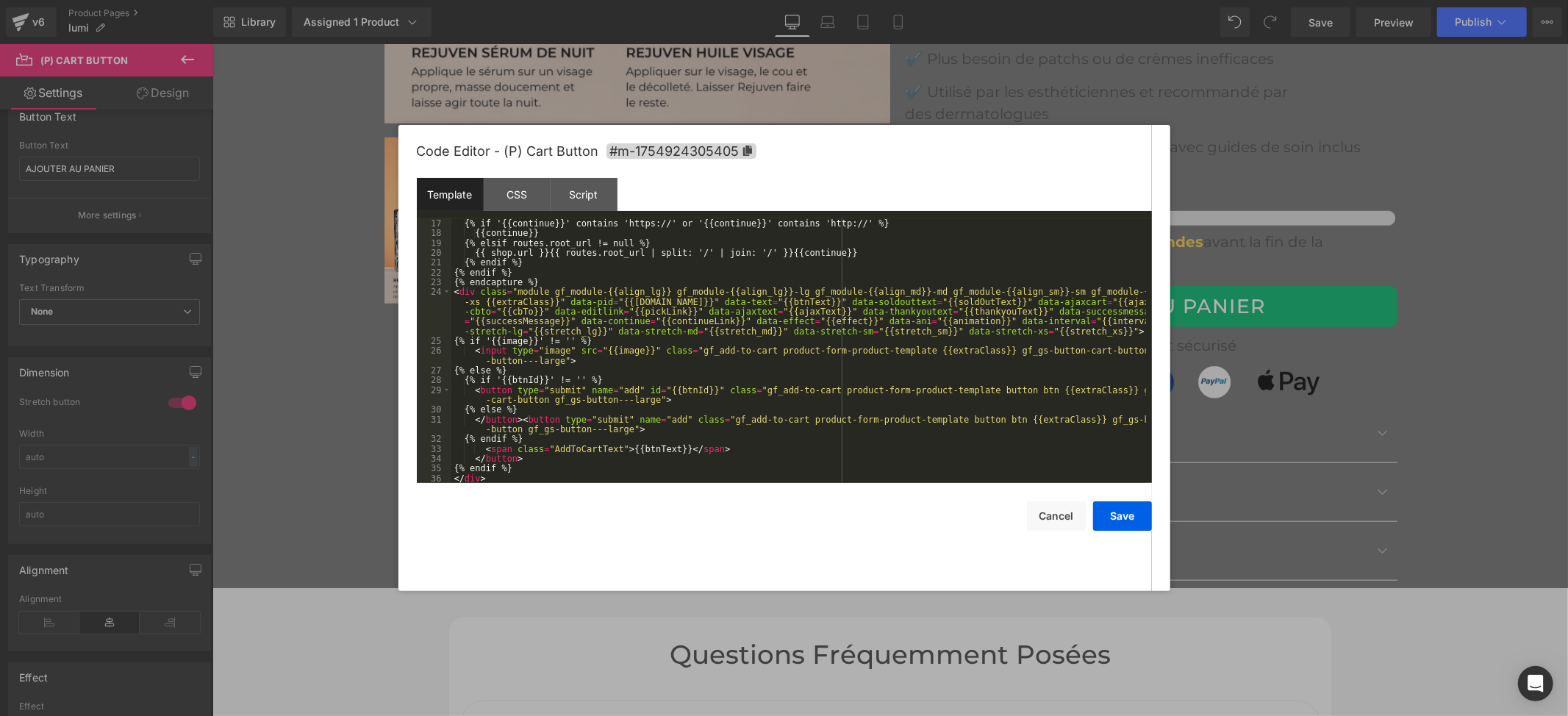
scroll to position [157, 0]
drag, startPoint x: 1036, startPoint y: 500, endPoint x: 1039, endPoint y: 512, distance: 12.4
click at [1035, 500] on div "Save Cancel" at bounding box center [784, 507] width 735 height 48
drag, startPoint x: 1039, startPoint y: 515, endPoint x: 787, endPoint y: 500, distance: 252.4
click at [1039, 515] on button "Cancel" at bounding box center [1056, 515] width 59 height 29
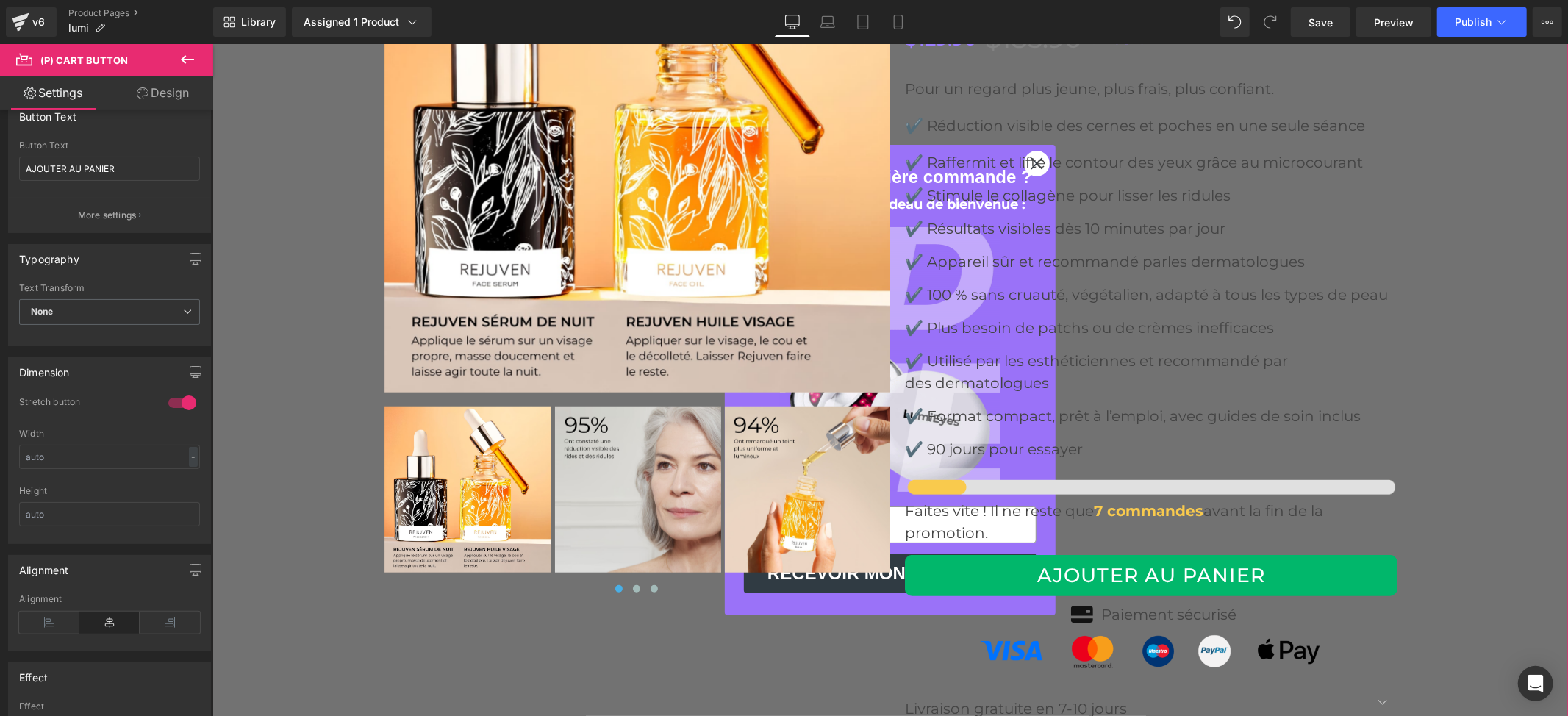
scroll to position [5587, 0]
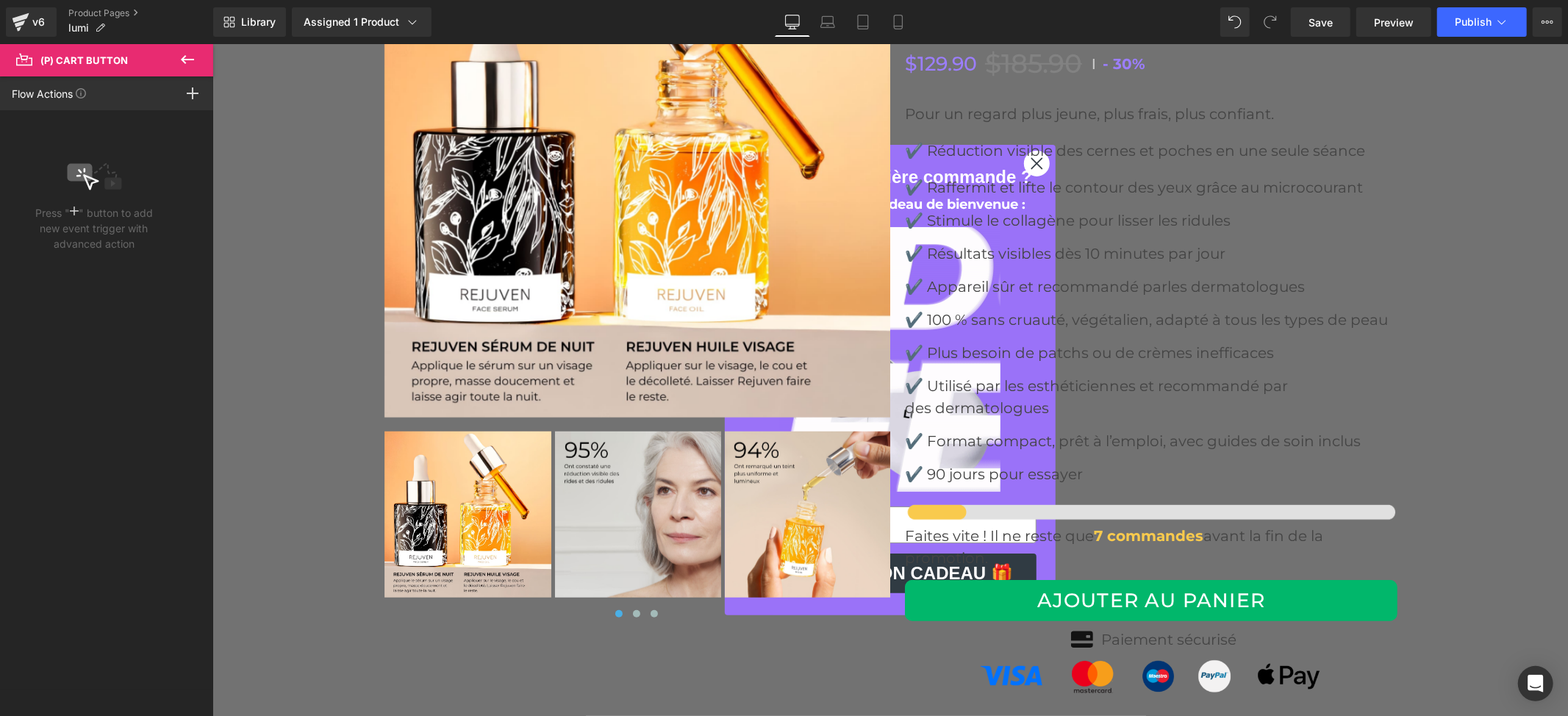
click at [192, 61] on icon at bounding box center [187, 59] width 17 height 17
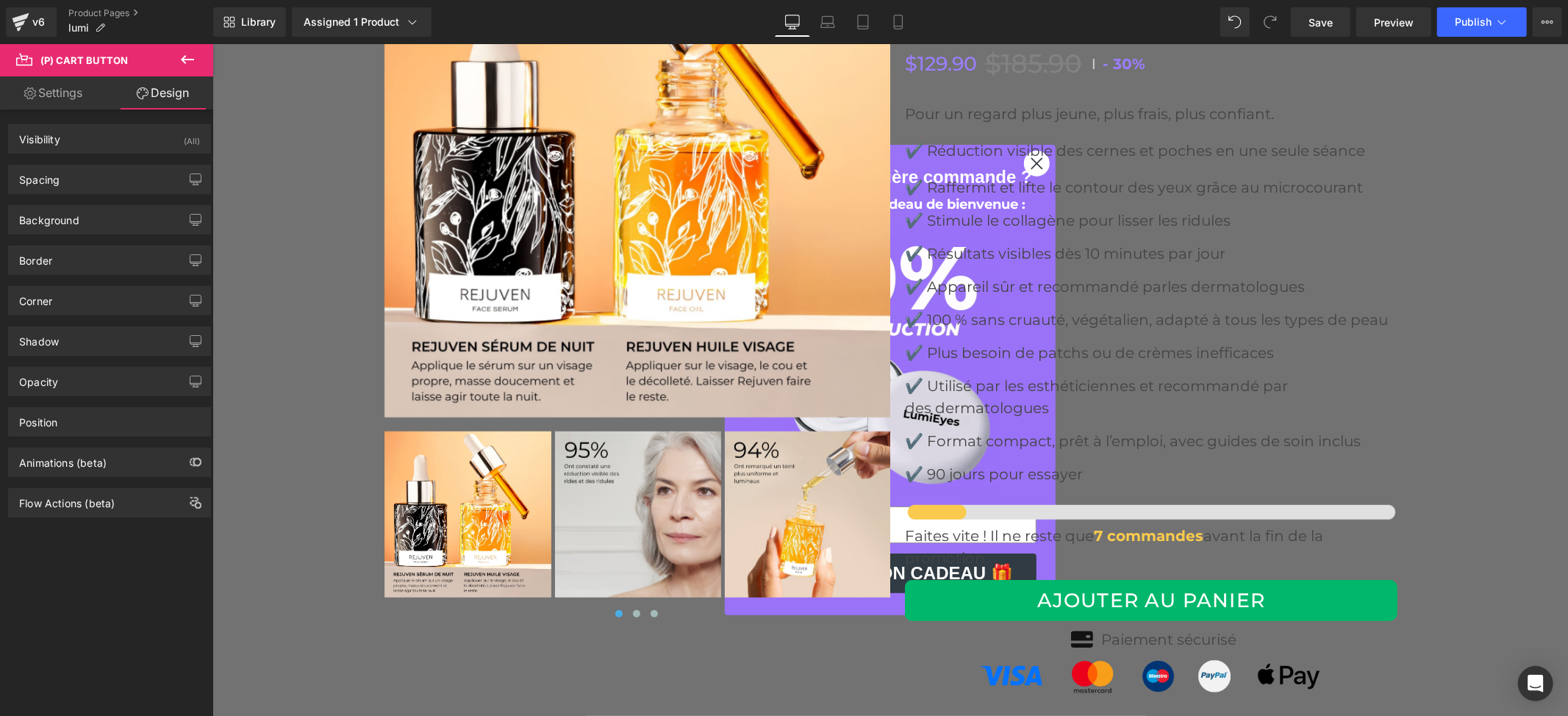
click at [186, 61] on icon at bounding box center [187, 59] width 17 height 17
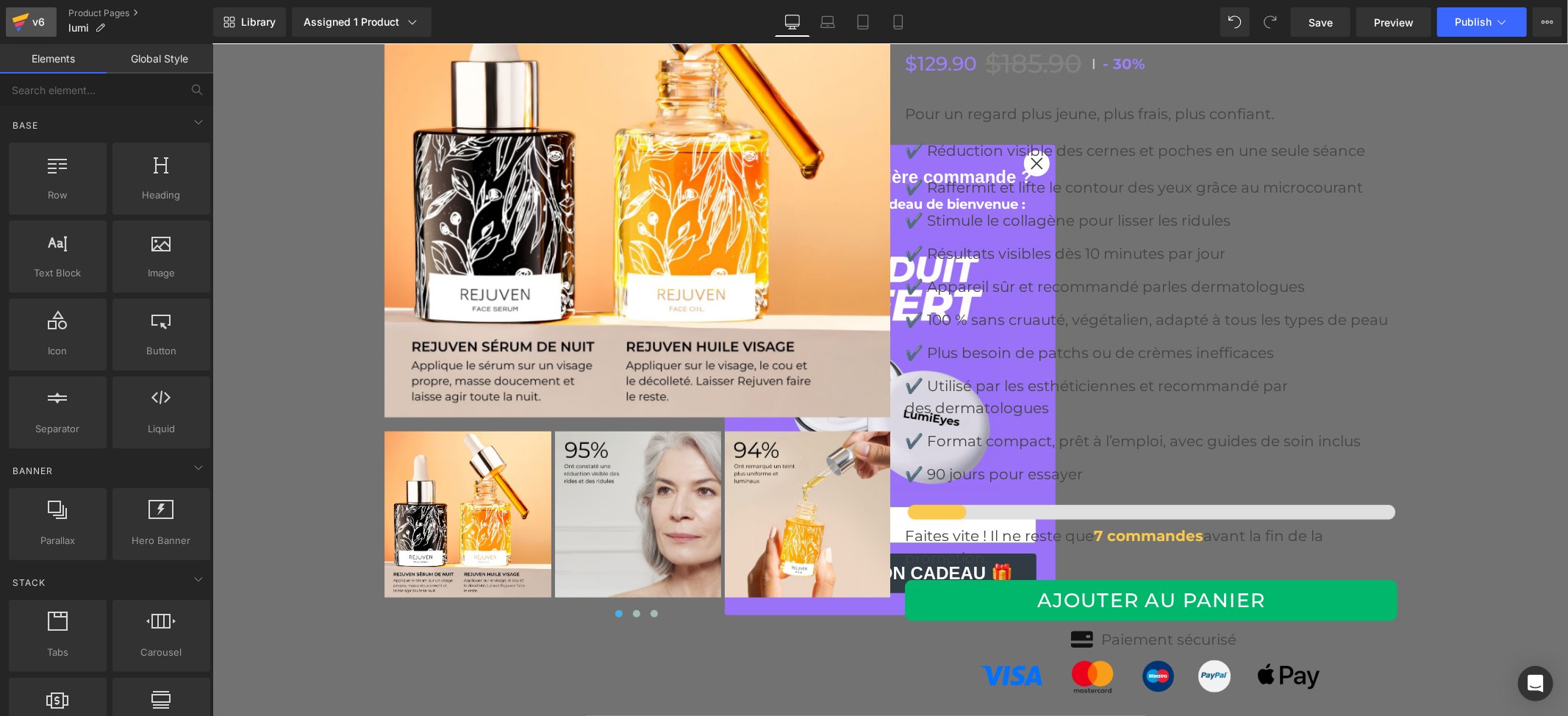
click at [25, 13] on icon at bounding box center [20, 22] width 17 height 37
